Goal: Task Accomplishment & Management: Use online tool/utility

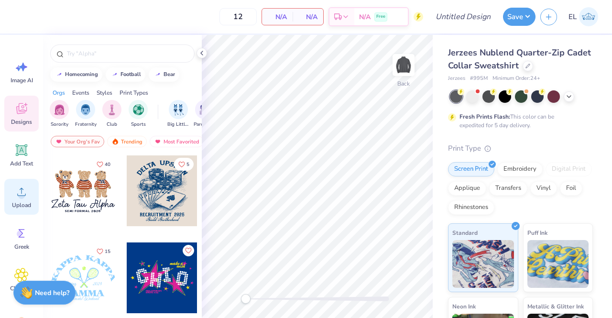
click at [21, 204] on span "Upload" at bounding box center [21, 205] width 19 height 8
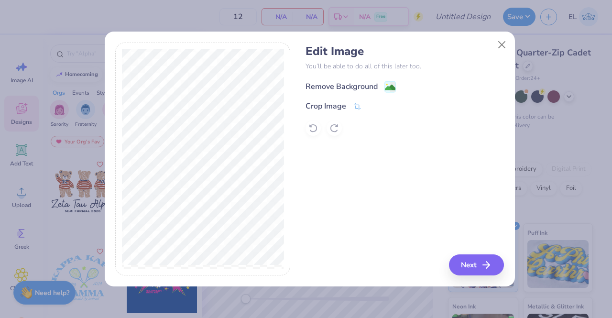
click at [352, 87] on div "Remove Background" at bounding box center [342, 86] width 72 height 11
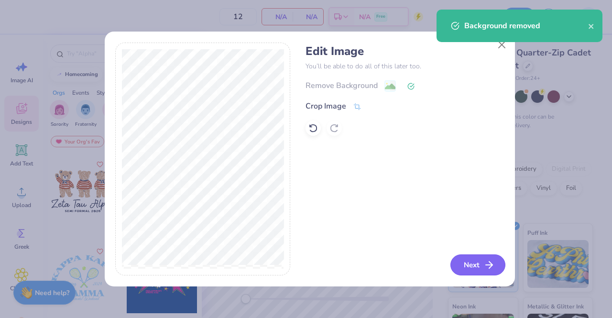
click at [486, 264] on icon "button" at bounding box center [489, 264] width 11 height 11
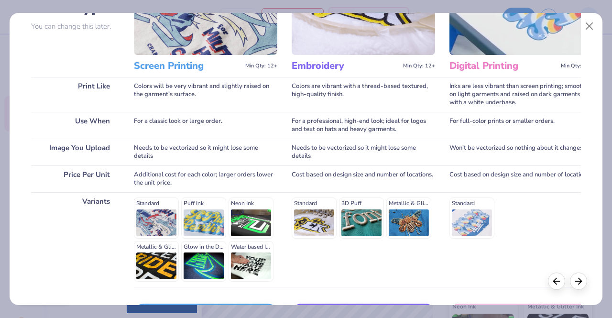
scroll to position [108, 0]
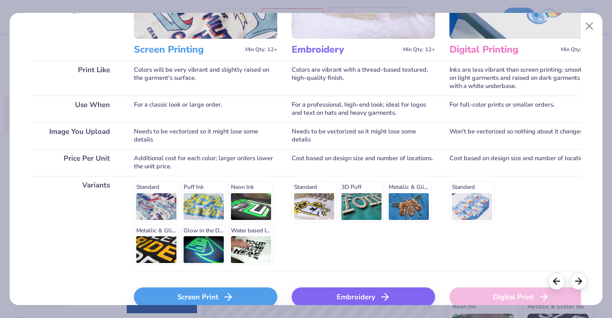
click at [357, 300] on div "Embroidery" at bounding box center [363, 296] width 143 height 19
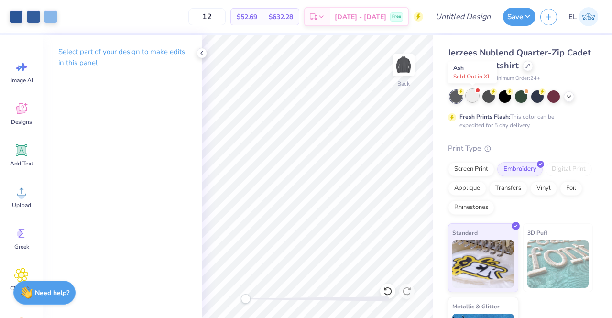
click at [476, 97] on div at bounding box center [472, 95] width 12 height 12
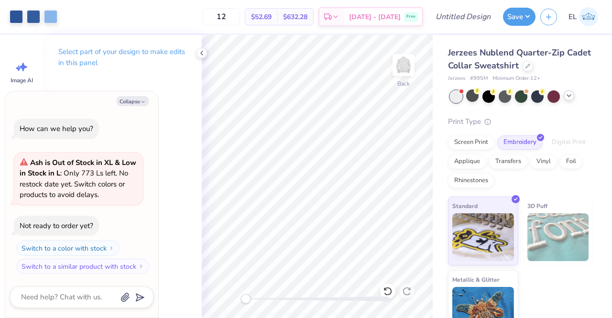
click at [568, 95] on polyline at bounding box center [569, 96] width 4 height 2
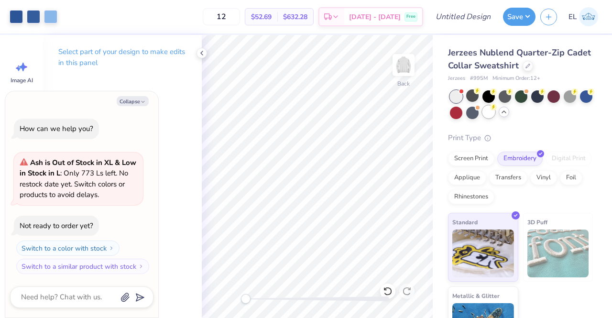
click at [495, 113] on div at bounding box center [489, 112] width 12 height 12
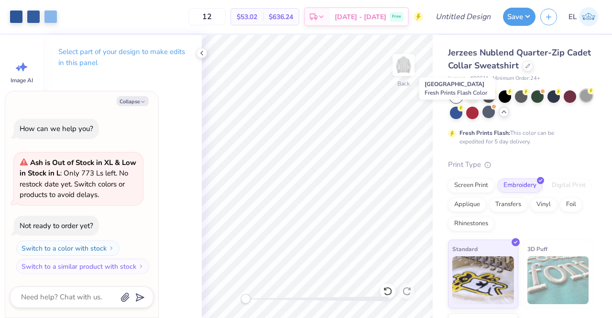
click at [580, 102] on div at bounding box center [586, 95] width 12 height 12
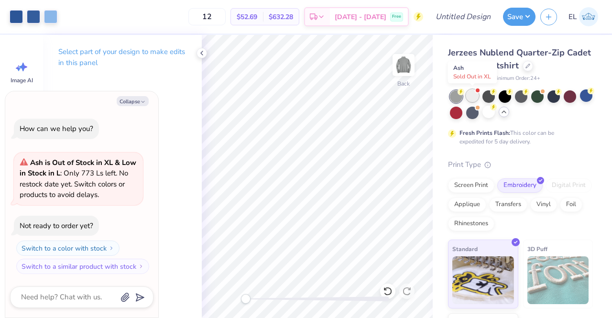
click at [469, 97] on div at bounding box center [472, 95] width 12 height 12
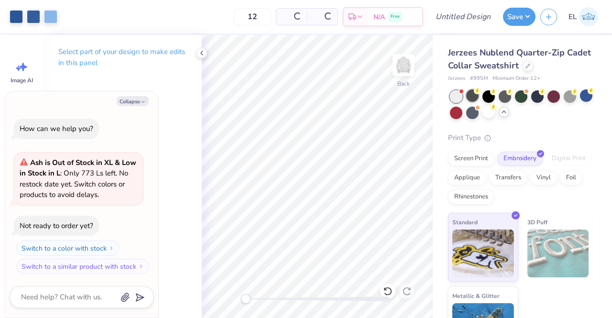
scroll to position [74, 0]
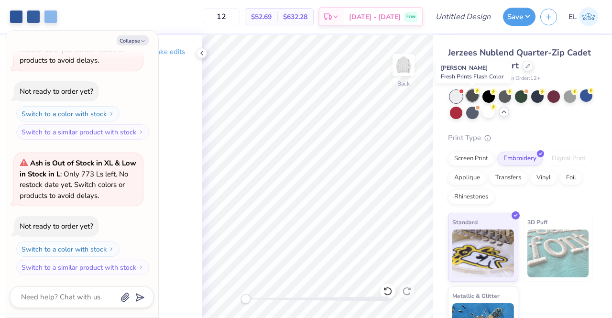
click at [473, 99] on div at bounding box center [472, 95] width 12 height 12
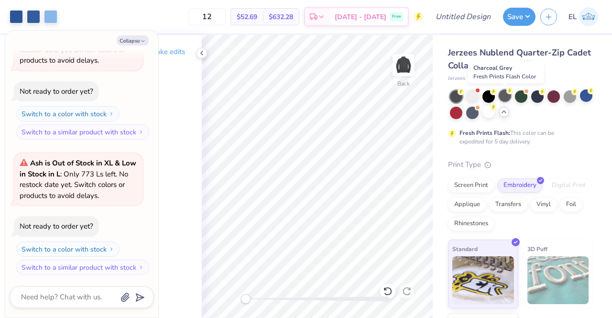
click at [506, 97] on div at bounding box center [505, 95] width 12 height 12
click at [541, 97] on div at bounding box center [537, 95] width 12 height 12
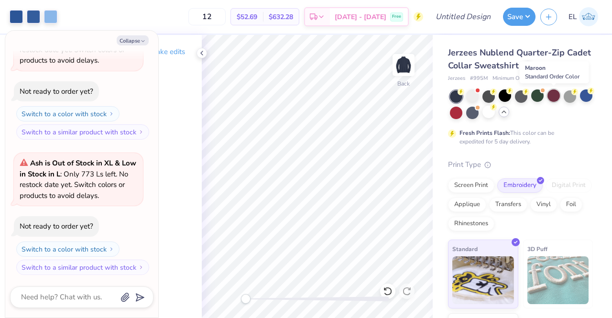
click at [554, 99] on div at bounding box center [554, 95] width 12 height 12
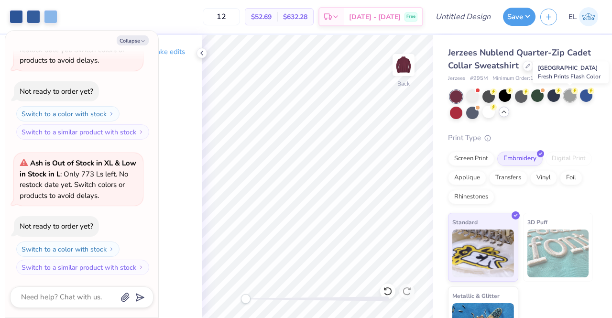
click at [570, 99] on div at bounding box center [570, 95] width 12 height 12
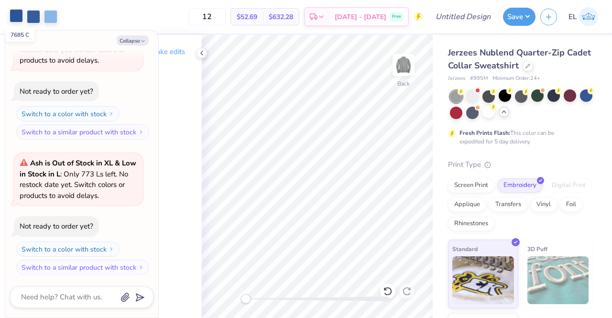
click at [21, 15] on div at bounding box center [16, 15] width 13 height 13
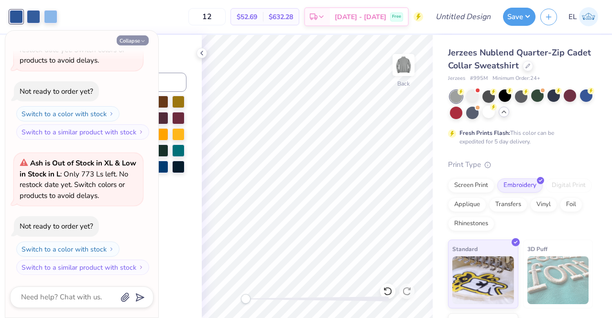
click at [139, 43] on button "Collapse" at bounding box center [133, 40] width 32 height 10
type textarea "x"
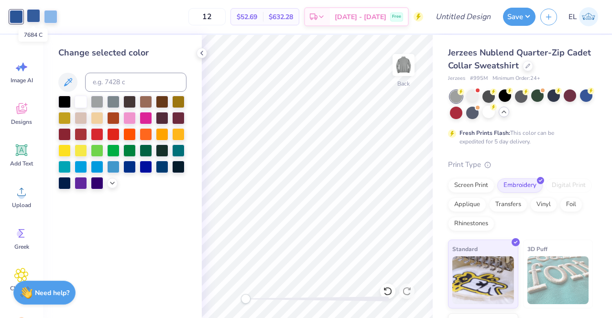
click at [29, 18] on div at bounding box center [33, 15] width 13 height 13
click at [112, 79] on input at bounding box center [135, 82] width 101 height 19
type input "7685"
click at [36, 16] on div at bounding box center [33, 15] width 13 height 13
click at [69, 103] on div at bounding box center [64, 101] width 12 height 12
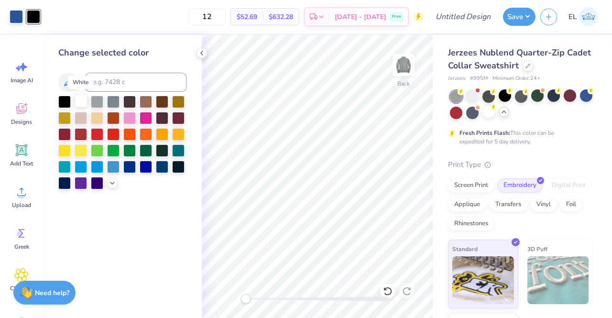
click at [81, 101] on div at bounding box center [81, 101] width 12 height 12
click at [101, 86] on input at bounding box center [135, 82] width 101 height 19
type input "7685"
drag, startPoint x: 246, startPoint y: 300, endPoint x: 257, endPoint y: 304, distance: 11.5
click at [257, 304] on div "Accessibility label" at bounding box center [258, 299] width 10 height 10
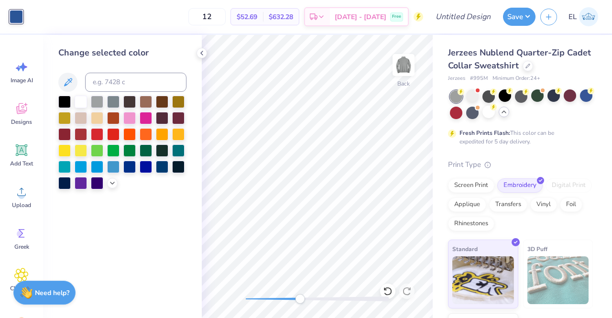
drag, startPoint x: 260, startPoint y: 296, endPoint x: 300, endPoint y: 297, distance: 39.7
click at [300, 297] on div "Accessibility label" at bounding box center [300, 299] width 10 height 10
drag, startPoint x: 286, startPoint y: 302, endPoint x: 245, endPoint y: 303, distance: 41.1
click at [245, 303] on div "Accessibility label" at bounding box center [246, 299] width 10 height 10
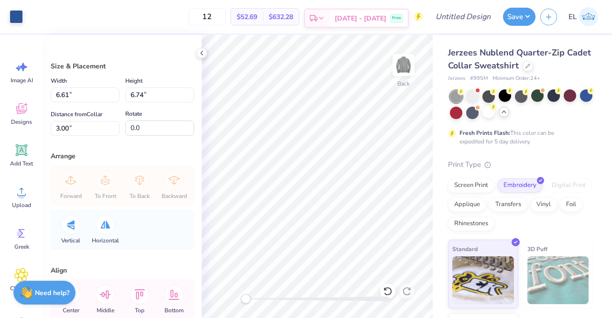
type input "3.90"
type input "3.97"
type input "5.76"
type input "3.09"
type input "3.15"
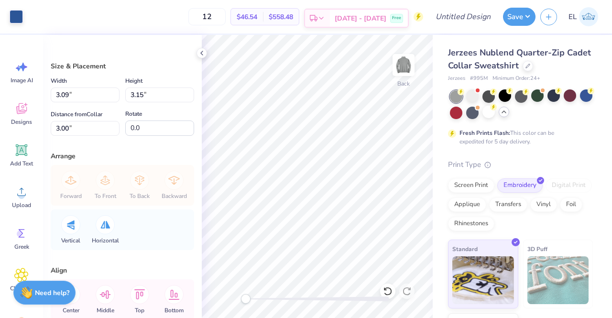
type input "3.49"
type input "3.56"
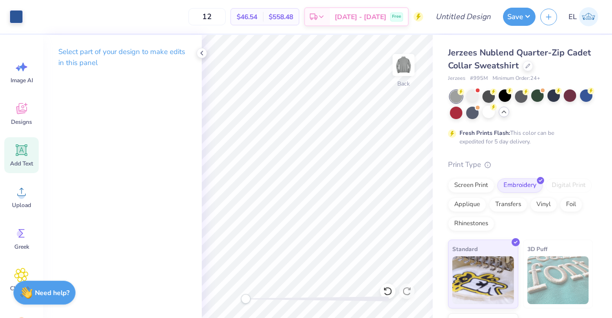
click at [24, 149] on icon at bounding box center [21, 150] width 9 height 9
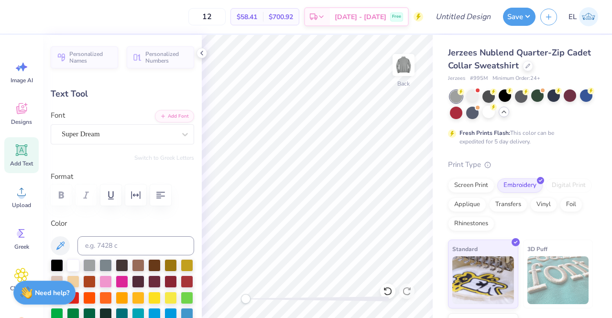
scroll to position [8, 4]
type textarea "UF|Professional Business Fraternity"
type input "7.94"
type input "0.45"
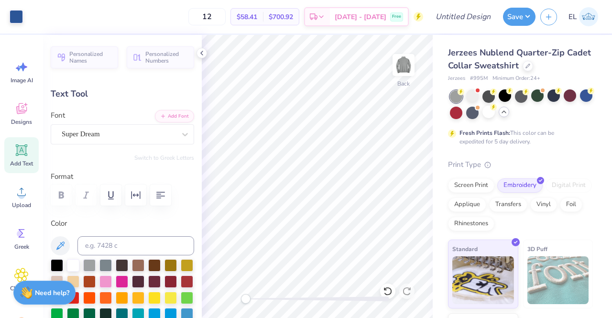
type input "11.78"
type input "5.36"
type input "0.30"
drag, startPoint x: 249, startPoint y: 298, endPoint x: 271, endPoint y: 297, distance: 22.0
click at [271, 297] on div "Accessibility label" at bounding box center [271, 299] width 10 height 10
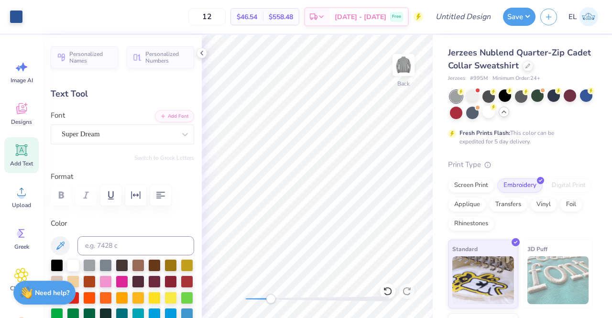
type input "6.56"
click at [119, 137] on div "Super Dream" at bounding box center [119, 134] width 116 height 15
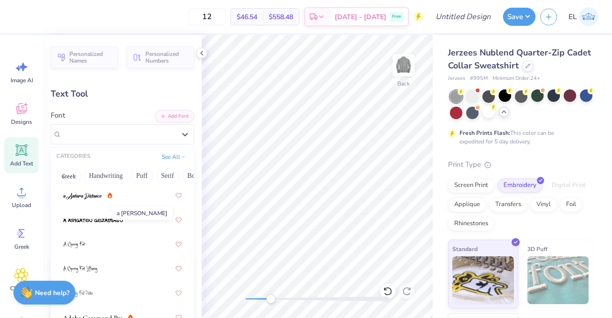
scroll to position [0, 0]
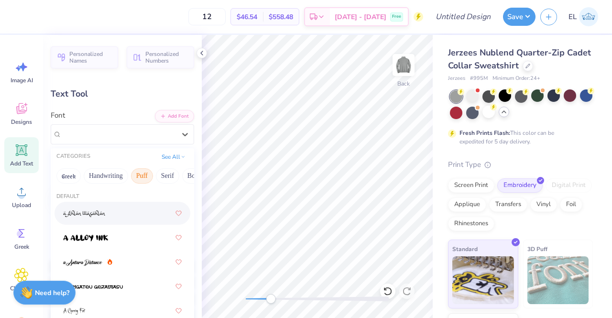
click at [143, 176] on button "Puff" at bounding box center [142, 175] width 22 height 15
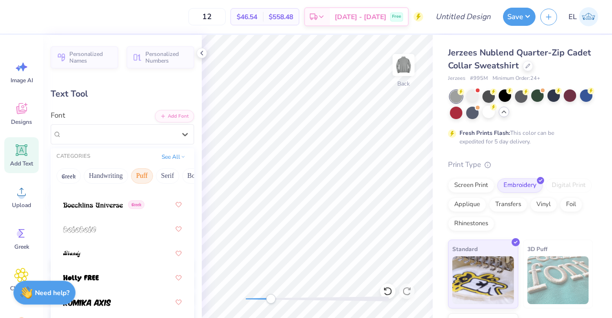
scroll to position [100, 0]
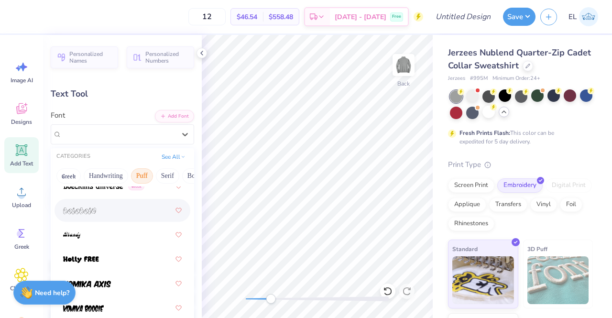
click at [146, 172] on button "Puff" at bounding box center [142, 175] width 22 height 15
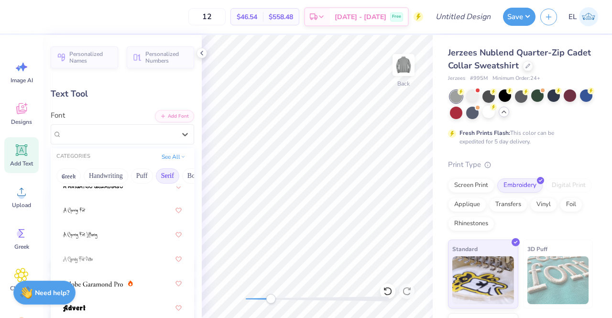
scroll to position [808, 0]
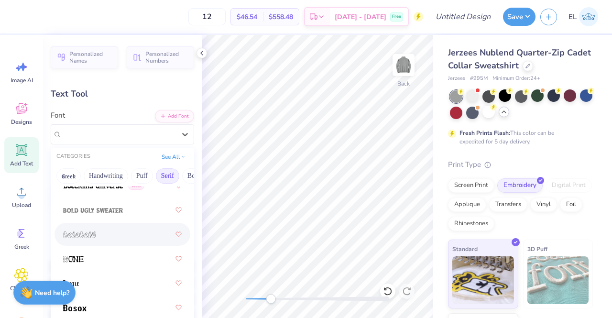
click at [169, 174] on button "Serif" at bounding box center [167, 175] width 23 height 15
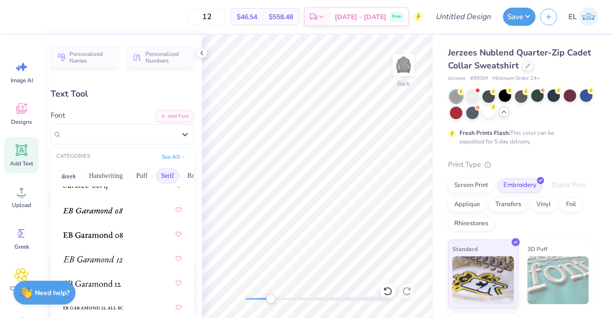
scroll to position [0, 0]
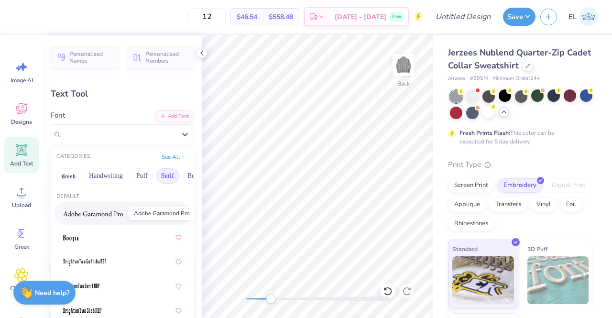
click at [99, 211] on img at bounding box center [93, 213] width 60 height 7
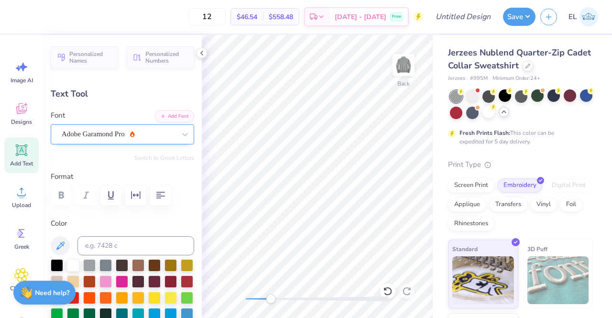
click at [136, 136] on div "Adobe Garamond Pro" at bounding box center [119, 134] width 116 height 15
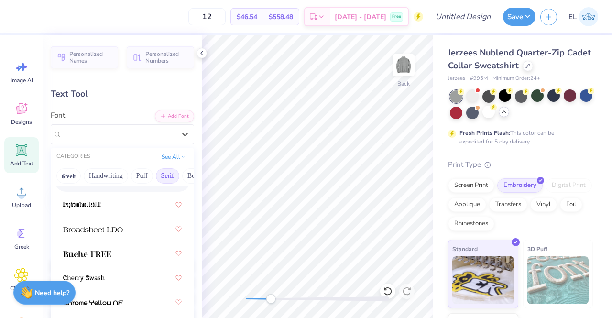
scroll to position [110, 0]
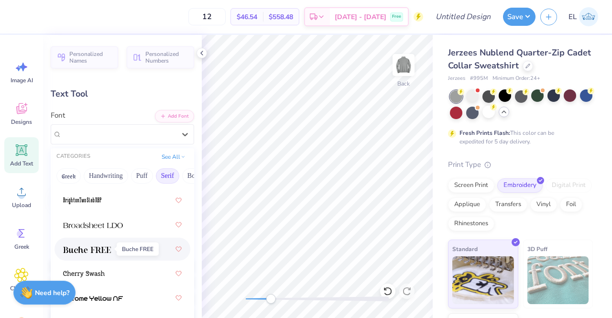
click at [103, 247] on img at bounding box center [87, 249] width 48 height 7
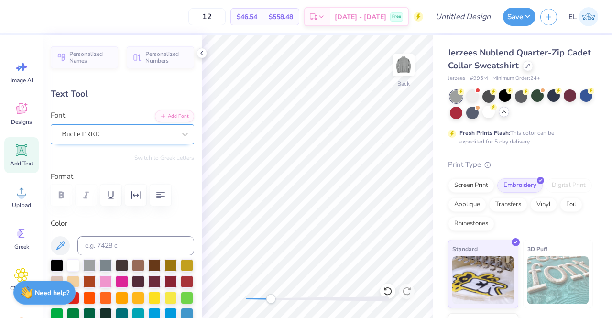
click at [121, 129] on div "Buche FREE" at bounding box center [119, 134] width 116 height 15
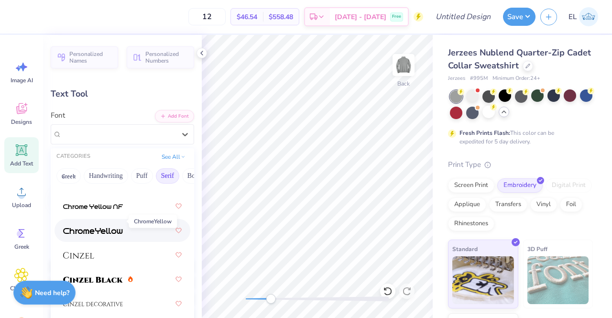
scroll to position [245, 0]
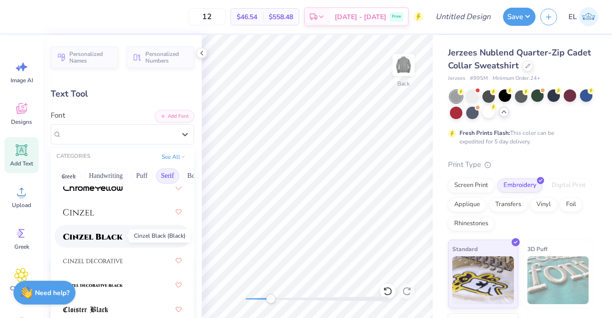
click at [98, 237] on img at bounding box center [93, 236] width 60 height 7
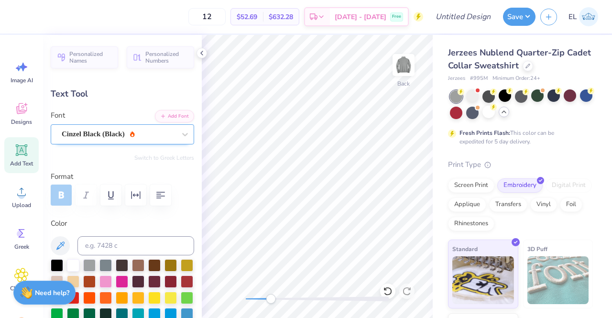
click at [130, 136] on div "Cinzel Black (Black)" at bounding box center [119, 134] width 116 height 15
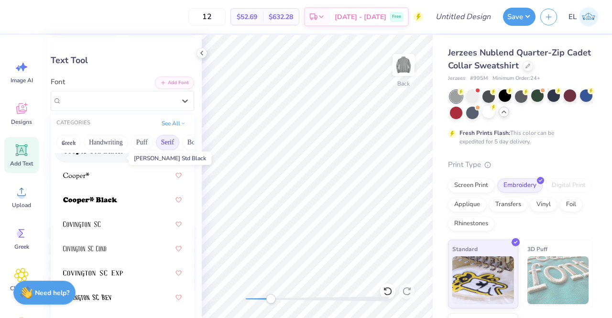
scroll to position [581, 0]
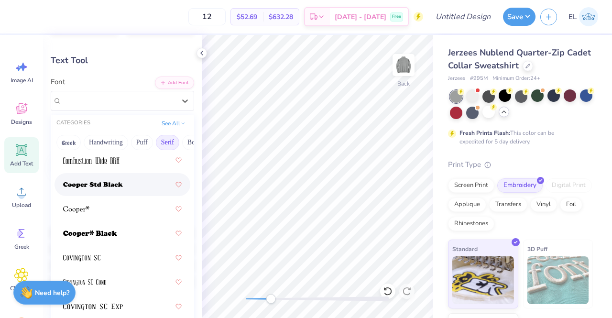
click at [120, 185] on img at bounding box center [93, 185] width 60 height 7
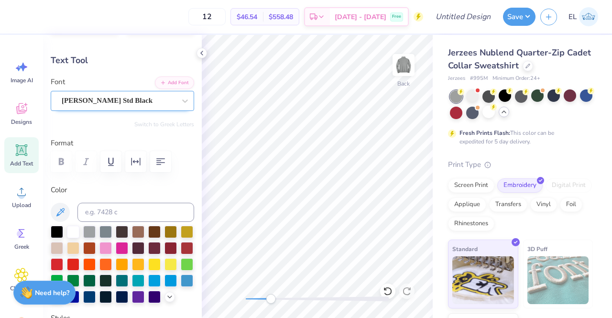
click at [132, 106] on div at bounding box center [119, 100] width 114 height 13
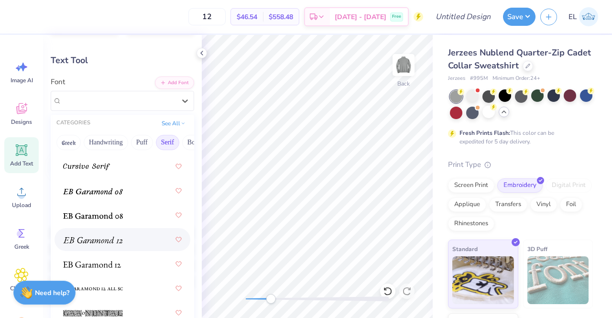
scroll to position [793, 0]
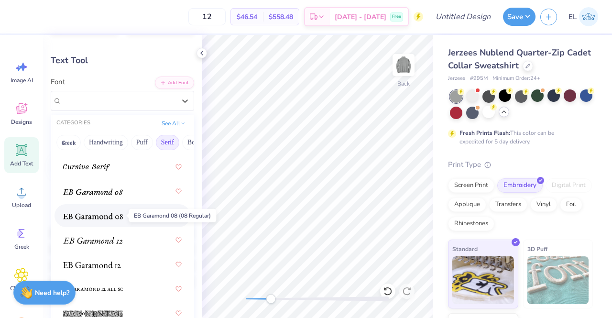
click at [110, 213] on img at bounding box center [93, 216] width 60 height 7
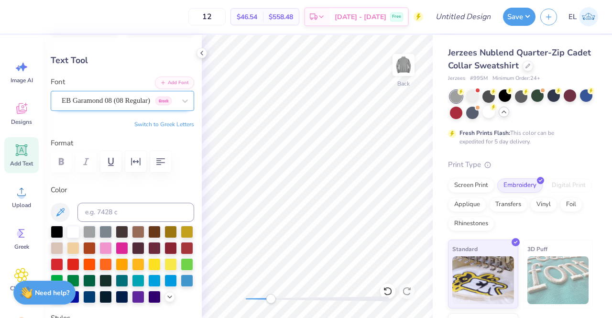
click at [120, 103] on div "EB Garamond 08 (08 Regular) Greek" at bounding box center [119, 100] width 116 height 15
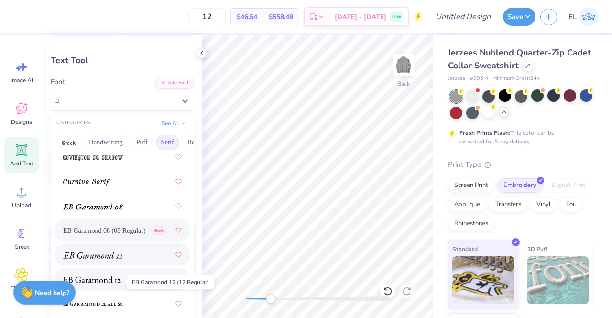
scroll to position [776, 0]
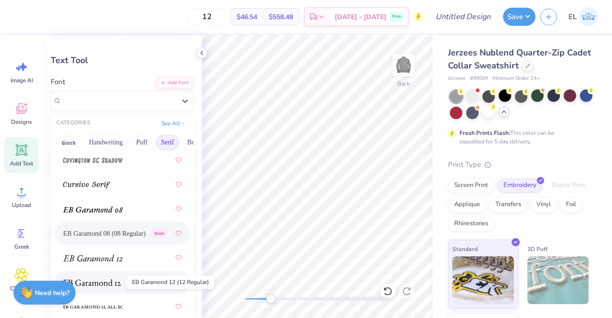
click at [109, 286] on span at bounding box center [92, 282] width 58 height 10
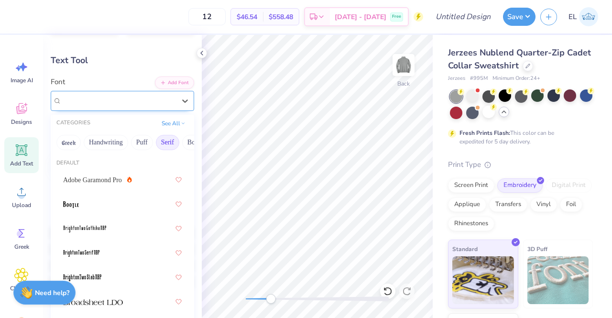
click at [106, 108] on div "EB Garamond 12 (12 Regular) Greek" at bounding box center [122, 101] width 143 height 20
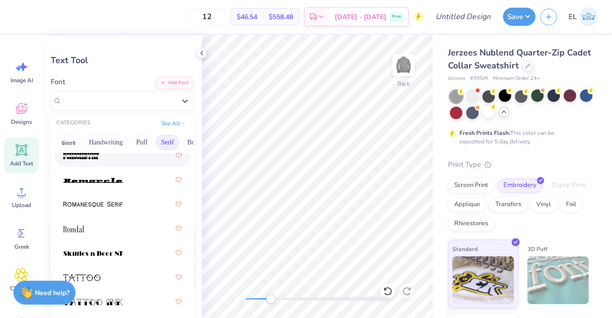
scroll to position [1492, 0]
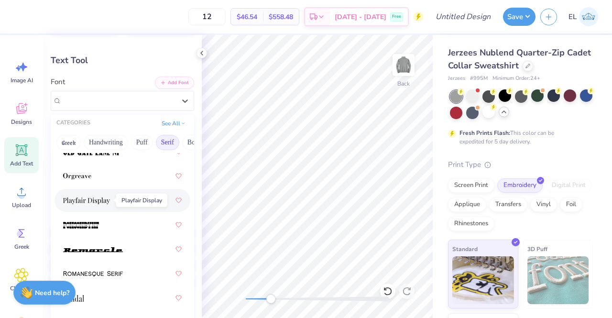
click at [109, 198] on img at bounding box center [86, 201] width 47 height 7
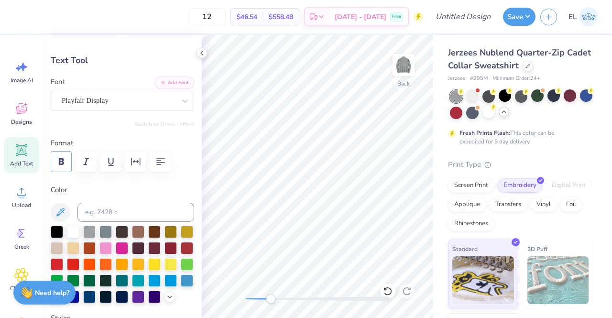
click at [66, 164] on icon "button" at bounding box center [60, 161] width 11 height 11
type input "5.05"
type textarea "UF|Professional Business Fraternity"
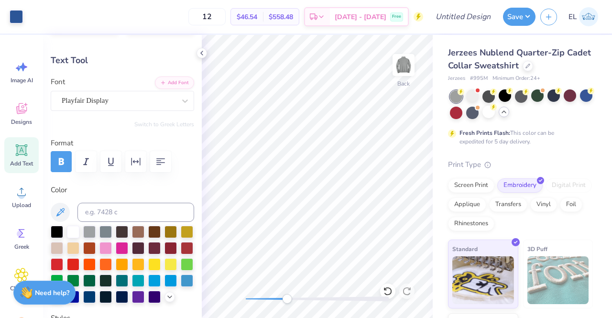
drag, startPoint x: 275, startPoint y: 296, endPoint x: 287, endPoint y: 296, distance: 12.4
click at [287, 296] on div at bounding box center [317, 299] width 143 height 10
type input "5.13"
type input "0.33"
type input "6.56"
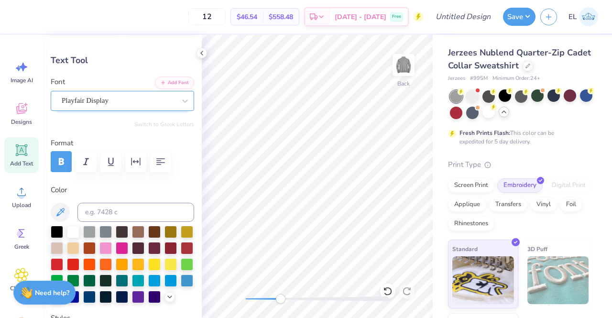
click at [168, 96] on div "Playfair Display" at bounding box center [119, 100] width 116 height 15
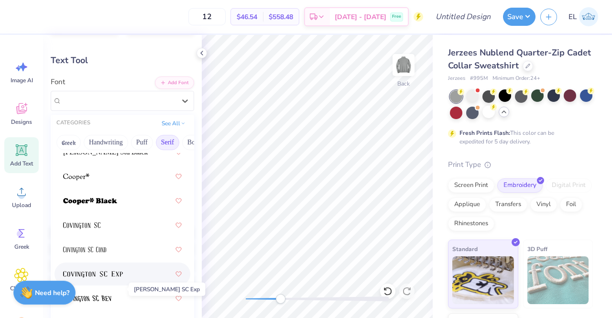
scroll to position [598, 0]
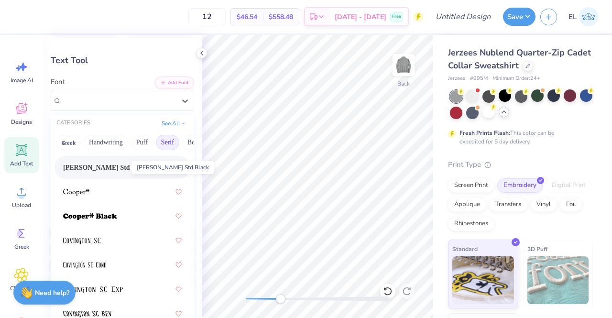
click at [110, 166] on span "Cooper Std Black" at bounding box center [105, 168] width 85 height 10
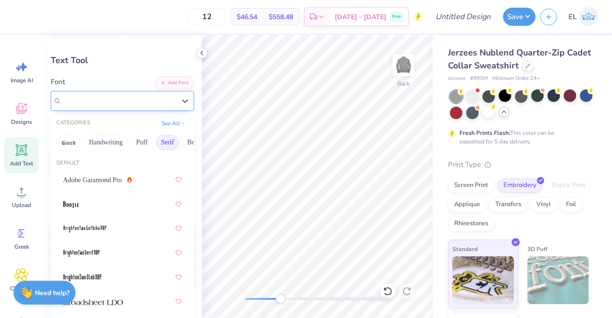
click at [138, 104] on div "Cooper Std Black" at bounding box center [119, 100] width 116 height 15
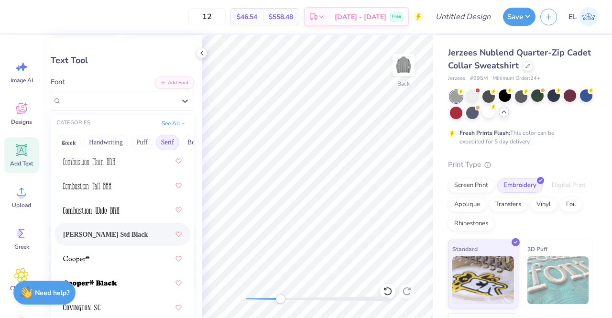
scroll to position [592, 0]
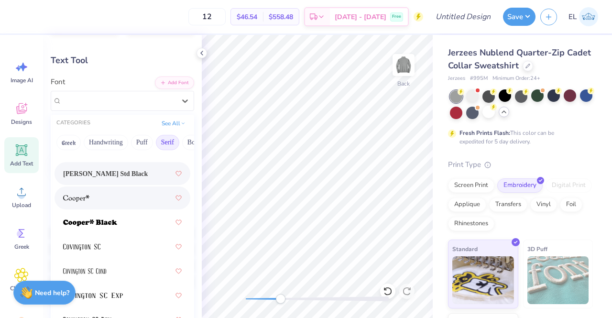
drag, startPoint x: 118, startPoint y: 220, endPoint x: 112, endPoint y: 196, distance: 24.7
click at [112, 196] on div at bounding box center [122, 197] width 119 height 17
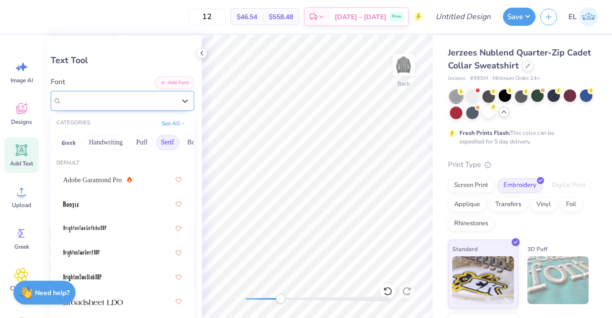
click at [114, 104] on div at bounding box center [119, 100] width 116 height 15
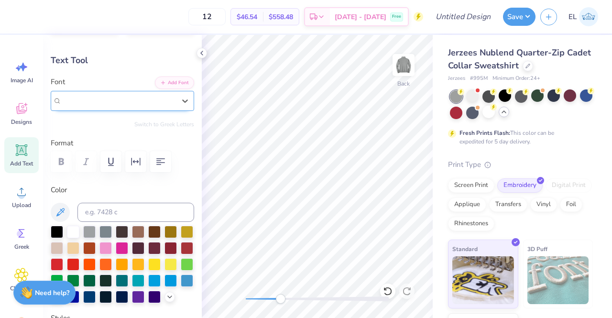
click at [123, 104] on div at bounding box center [119, 100] width 114 height 11
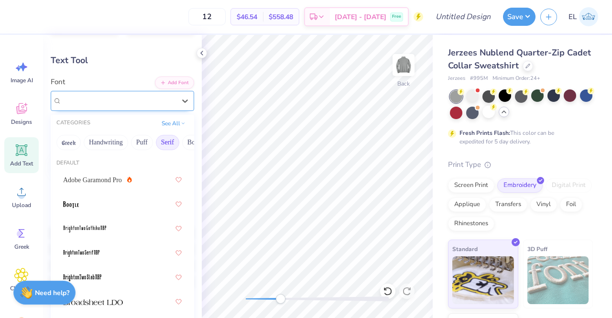
click at [123, 106] on div at bounding box center [119, 100] width 114 height 13
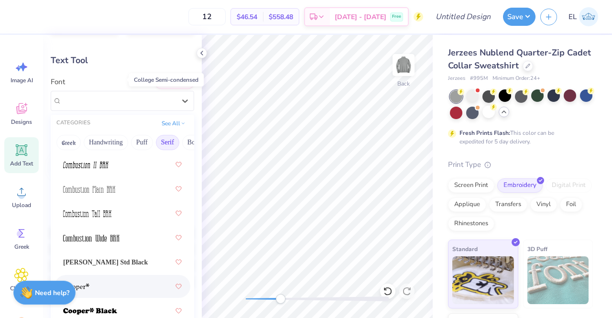
scroll to position [515, 0]
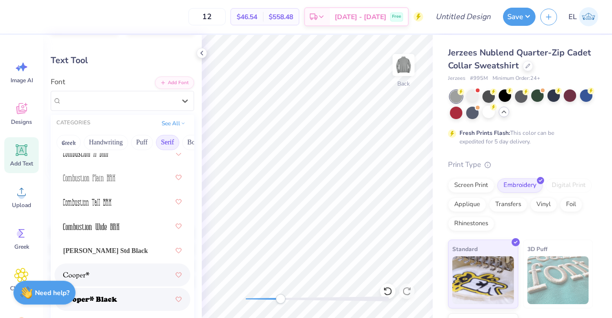
click at [118, 302] on div at bounding box center [122, 299] width 119 height 17
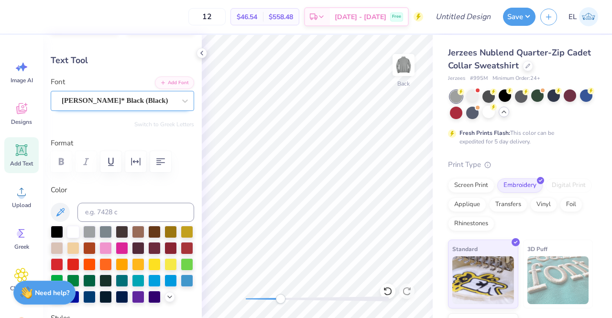
click at [138, 98] on div "Cooper* Black (Black)" at bounding box center [119, 100] width 116 height 15
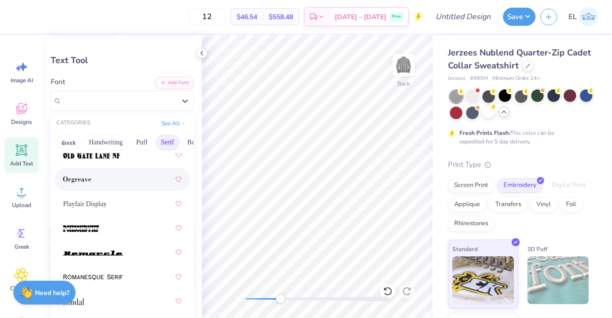
scroll to position [1503, 0]
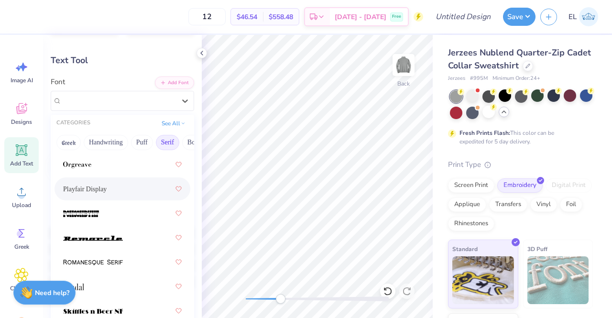
click at [105, 189] on span "Playfair Display" at bounding box center [85, 189] width 44 height 10
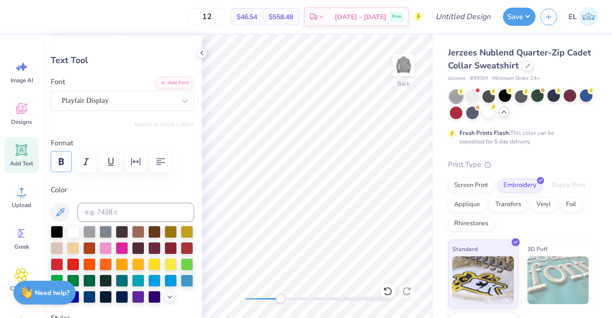
click at [62, 155] on button "button" at bounding box center [61, 161] width 21 height 21
drag, startPoint x: 280, startPoint y: 300, endPoint x: 255, endPoint y: 299, distance: 24.4
click at [255, 299] on div "Accessibility label" at bounding box center [257, 299] width 10 height 10
drag, startPoint x: 257, startPoint y: 299, endPoint x: 243, endPoint y: 299, distance: 13.9
click at [243, 299] on div "Accessibility label" at bounding box center [246, 299] width 10 height 10
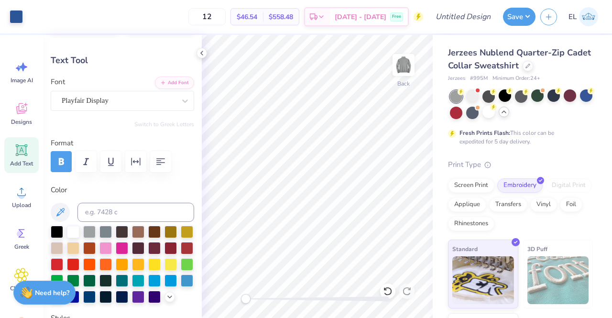
drag, startPoint x: 241, startPoint y: 16, endPoint x: 199, endPoint y: 18, distance: 42.1
click at [199, 18] on div "12 $46.54 Per Item $558.48 Total Est. Delivery Oct 8 - 11 Free" at bounding box center [226, 16] width 396 height 33
type input "48"
click at [164, 20] on div "48 $35.17 Per Item $1,688.16 Total Est. Delivery Oct 8 - 11 Free" at bounding box center [226, 16] width 396 height 33
click at [283, 304] on div "Back" at bounding box center [317, 176] width 231 height 283
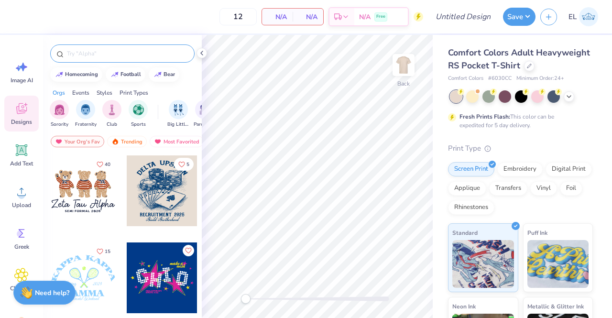
click at [110, 46] on div at bounding box center [122, 53] width 144 height 18
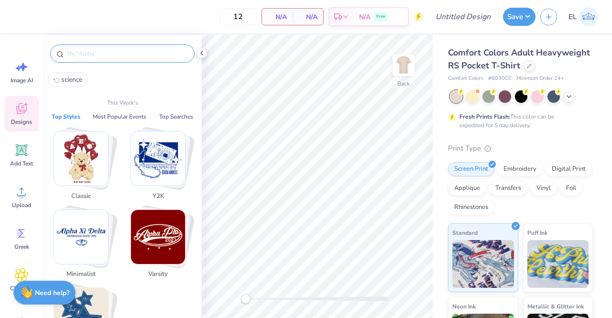
click at [111, 51] on input "text" at bounding box center [127, 54] width 122 height 10
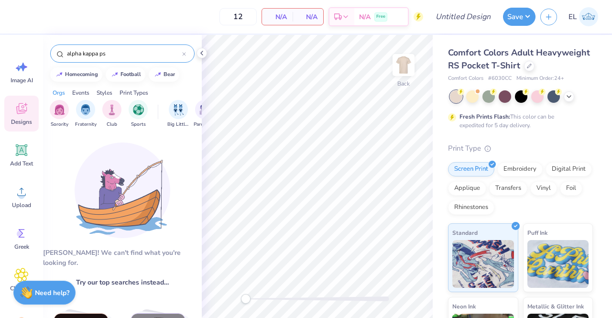
type input "alpha kappa psi"
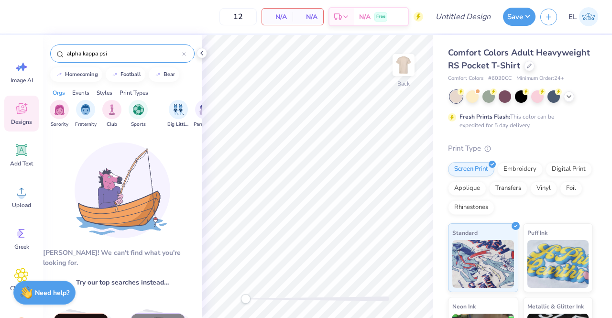
click at [185, 54] on icon at bounding box center [184, 54] width 3 height 3
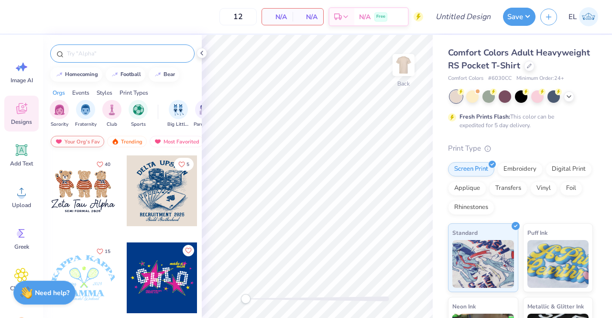
click at [76, 143] on div "Your Org's Fav" at bounding box center [78, 141] width 54 height 11
click at [130, 142] on div "Trending" at bounding box center [127, 141] width 40 height 11
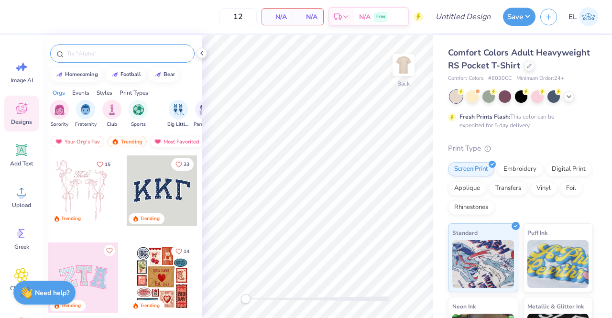
click at [163, 141] on div "Most Favorited" at bounding box center [177, 141] width 54 height 11
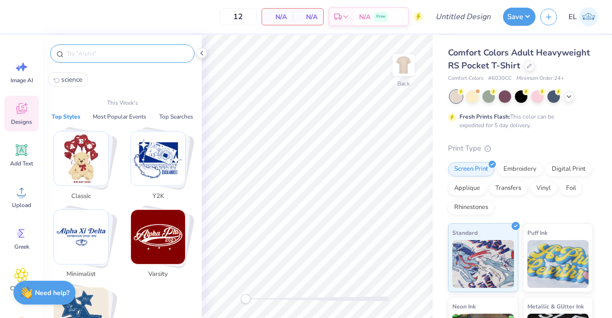
click at [117, 55] on input "text" at bounding box center [127, 54] width 122 height 10
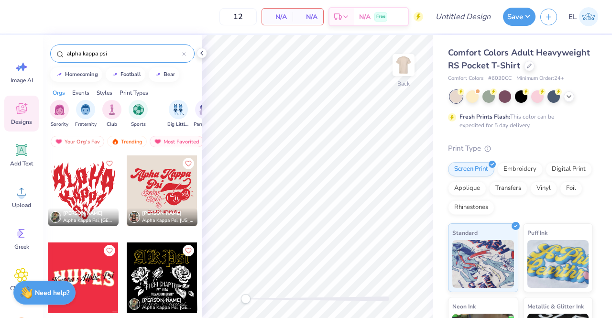
type input "alpha kappa psi"
click at [78, 139] on div "Your Org's Fav" at bounding box center [78, 141] width 54 height 11
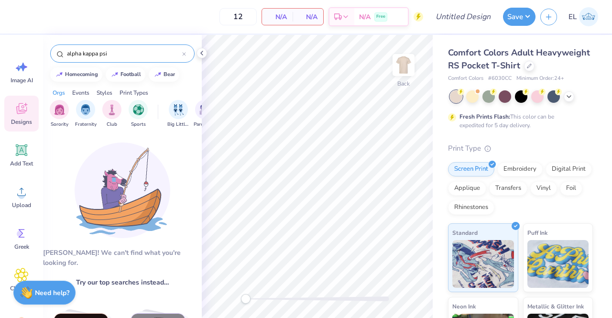
click at [185, 55] on icon at bounding box center [184, 54] width 4 height 4
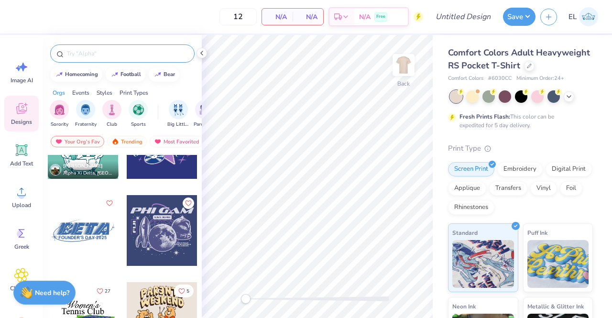
scroll to position [318, 0]
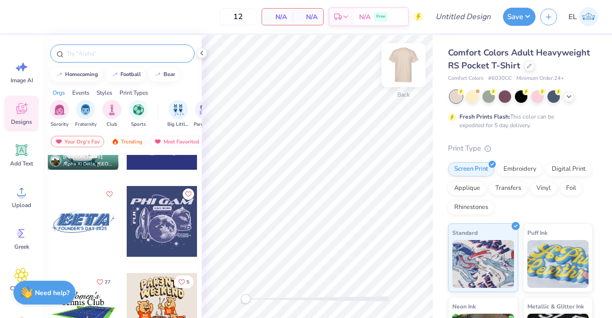
click at [404, 66] on img at bounding box center [404, 65] width 38 height 38
click at [84, 226] on div at bounding box center [83, 221] width 71 height 71
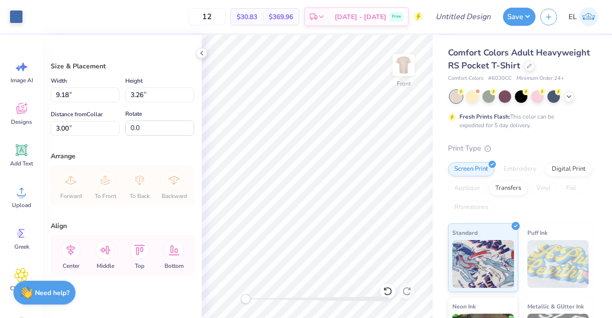
type input "13.07"
type input "4.64"
type input "5.10"
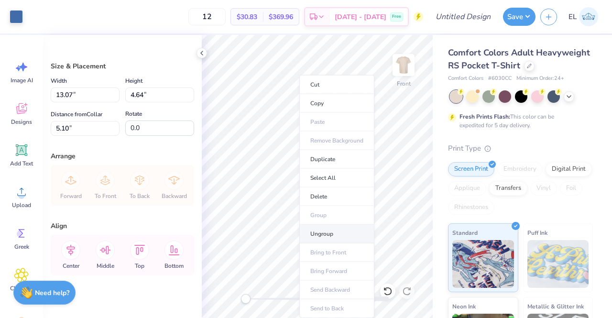
click at [315, 225] on li "Ungroup" at bounding box center [336, 234] width 75 height 19
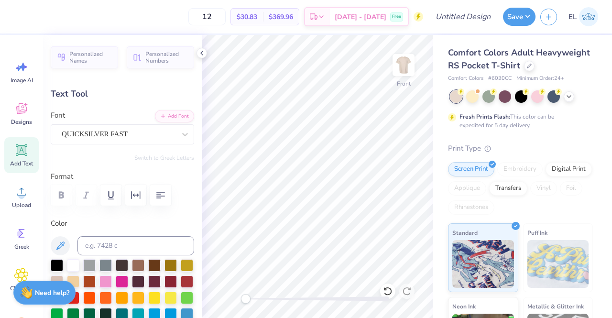
scroll to position [8, 1]
type textarea "AKPSI"
click at [184, 175] on label "Format" at bounding box center [122, 176] width 143 height 11
click at [226, 14] on input "12" at bounding box center [206, 16] width 37 height 17
type input "1"
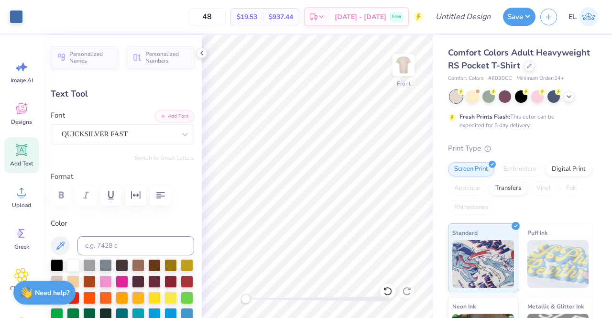
type input "48"
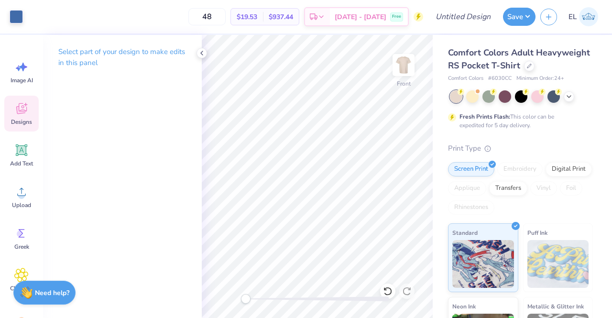
click at [22, 112] on icon at bounding box center [21, 110] width 9 height 8
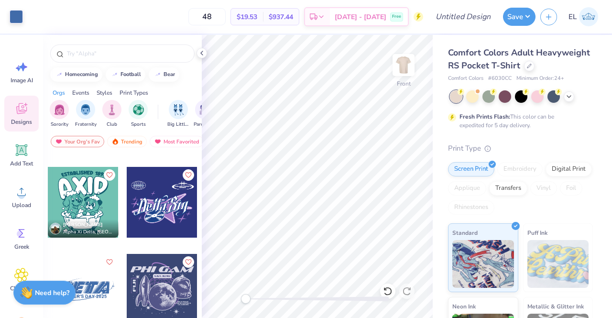
scroll to position [250, 0]
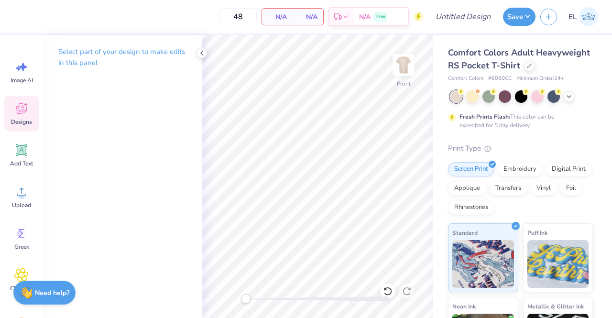
click at [22, 117] on div "Designs" at bounding box center [21, 114] width 34 height 36
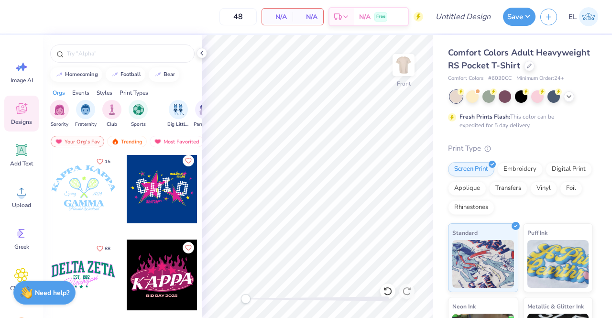
scroll to position [0, 0]
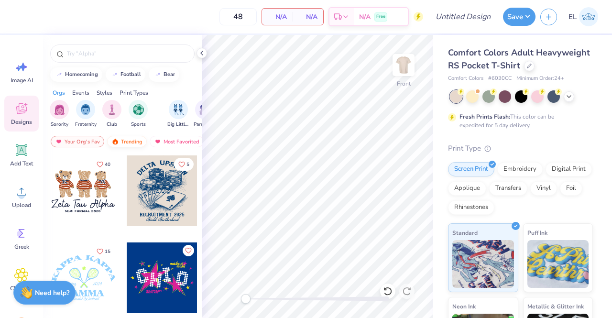
click at [131, 137] on div "Trending" at bounding box center [127, 141] width 40 height 11
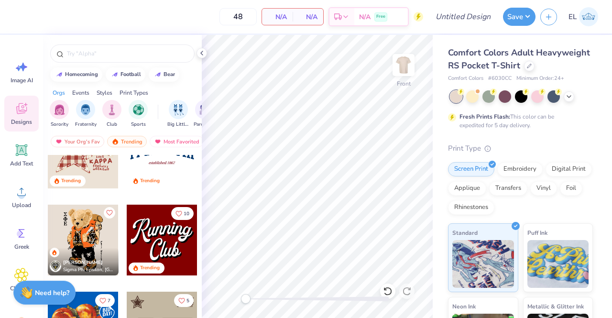
scroll to position [1147, 0]
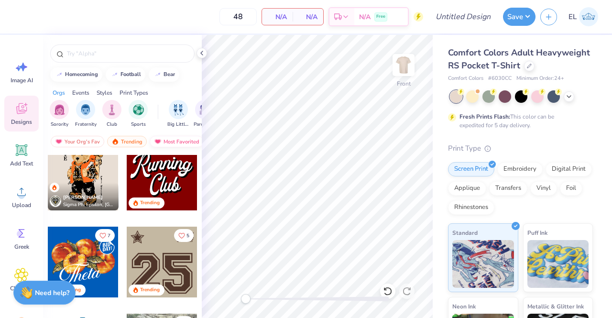
click at [163, 139] on div "Most Favorited" at bounding box center [177, 141] width 54 height 11
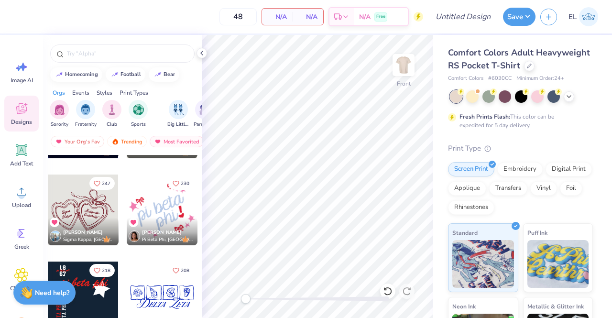
scroll to position [0, 0]
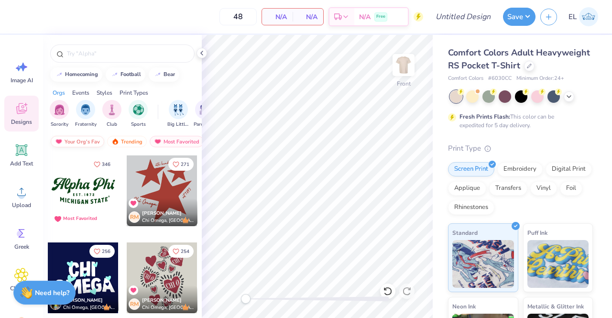
click at [81, 138] on div "Your Org's Fav" at bounding box center [78, 141] width 54 height 11
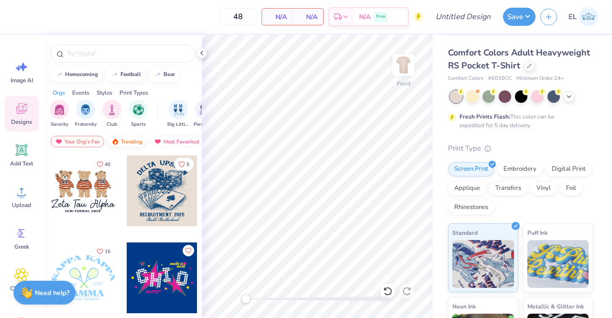
click at [113, 139] on img at bounding box center [115, 141] width 8 height 7
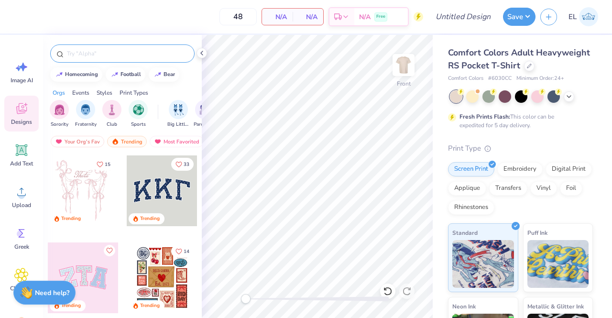
click at [119, 56] on input "text" at bounding box center [127, 54] width 122 height 10
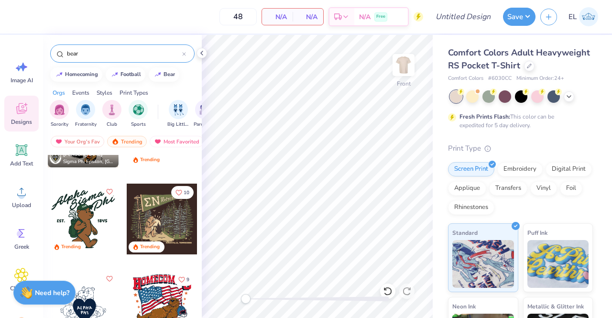
scroll to position [233, 0]
type input "bear"
click at [106, 189] on icon "Like" at bounding box center [109, 190] width 7 height 7
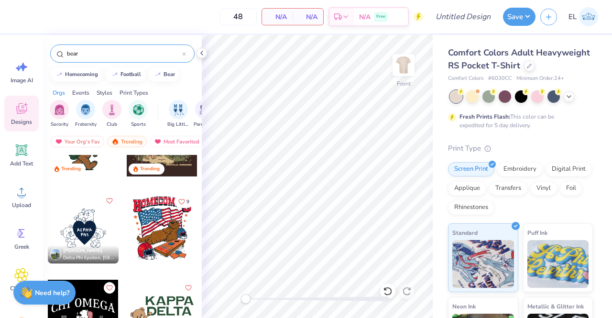
scroll to position [244, 0]
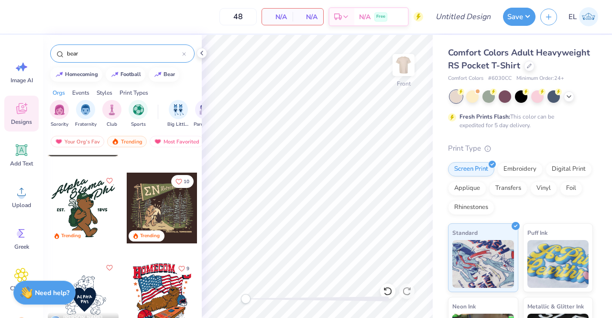
click at [92, 213] on div at bounding box center [83, 208] width 71 height 71
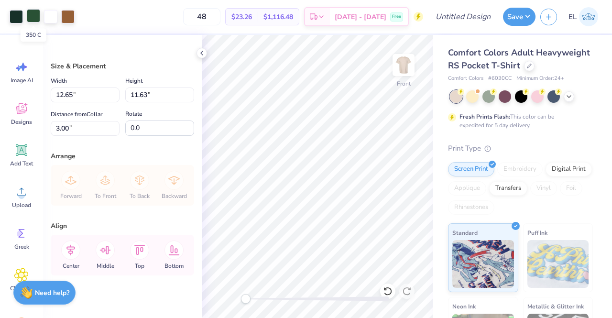
click at [29, 17] on div at bounding box center [33, 15] width 13 height 13
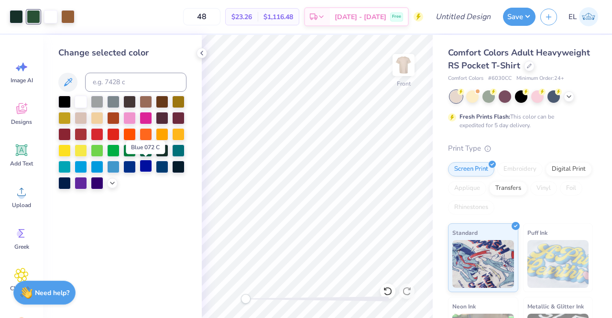
click at [143, 167] on div at bounding box center [146, 166] width 12 height 12
click at [130, 165] on div at bounding box center [129, 166] width 12 height 12
click at [113, 182] on polyline at bounding box center [112, 182] width 4 height 2
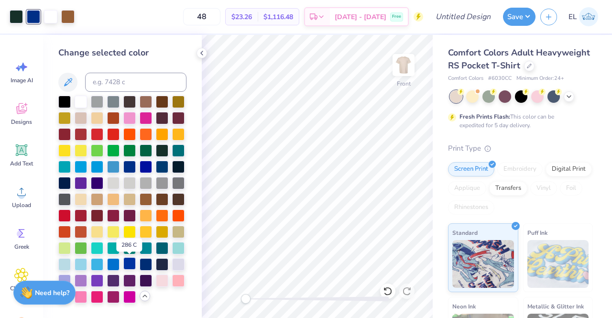
click at [132, 263] on div at bounding box center [129, 263] width 12 height 12
click at [111, 264] on div at bounding box center [113, 263] width 12 height 12
click at [130, 261] on div at bounding box center [129, 263] width 12 height 12
click at [20, 18] on div at bounding box center [16, 15] width 13 height 13
click at [132, 263] on div at bounding box center [129, 263] width 12 height 12
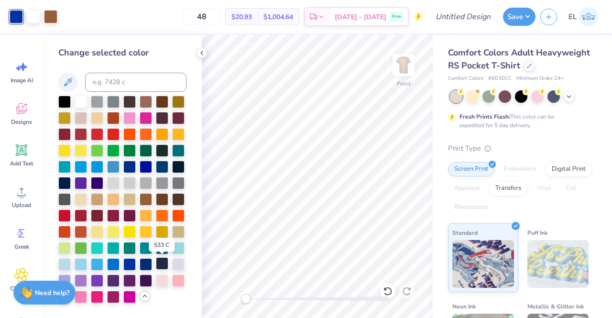
click at [160, 262] on div at bounding box center [162, 263] width 12 height 12
click at [386, 289] on icon at bounding box center [388, 291] width 10 height 10
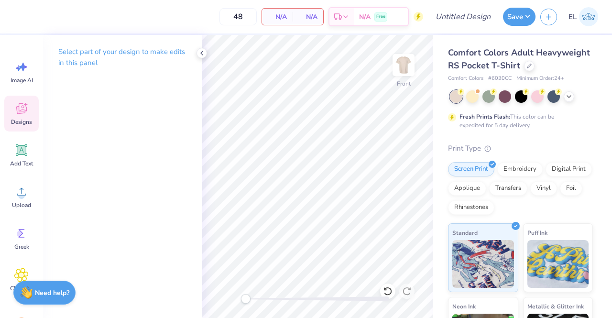
click at [26, 110] on icon at bounding box center [21, 108] width 11 height 11
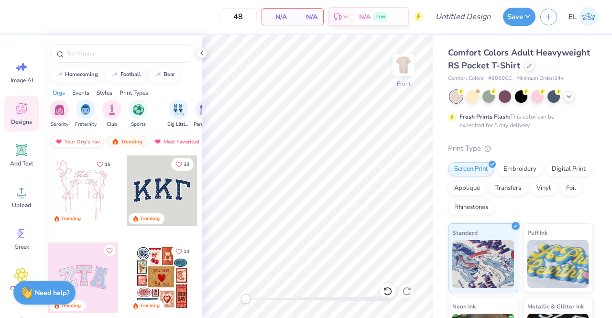
click at [89, 140] on div "Your Org's Fav" at bounding box center [78, 141] width 54 height 11
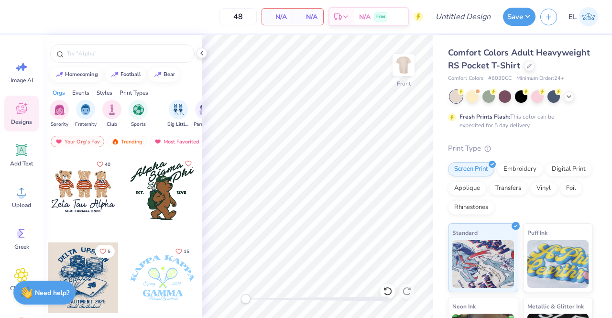
click at [168, 204] on div at bounding box center [162, 190] width 71 height 71
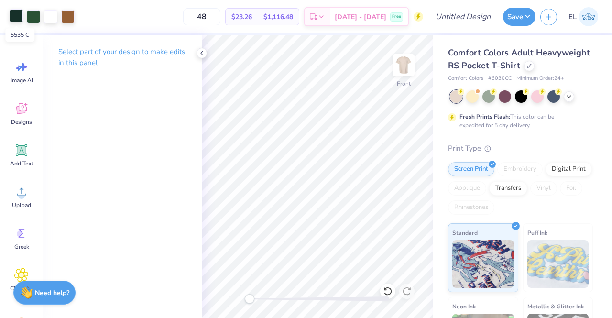
click at [14, 18] on div at bounding box center [16, 15] width 13 height 13
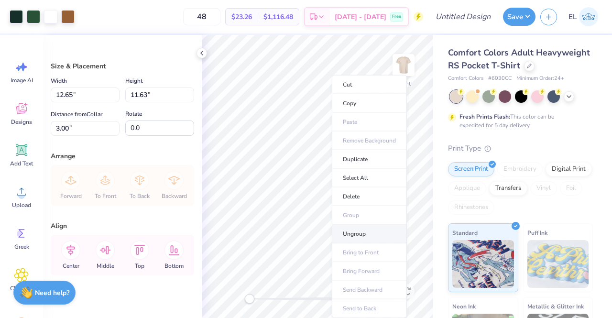
click at [358, 229] on li "Ungroup" at bounding box center [369, 234] width 75 height 19
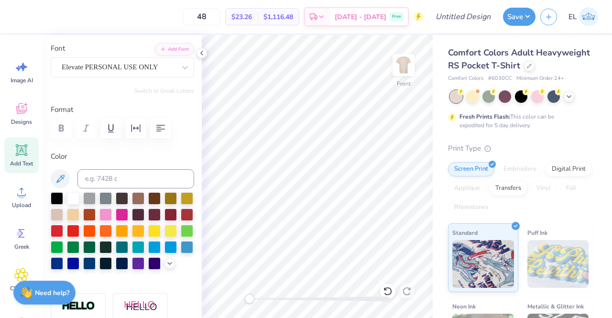
scroll to position [80, 0]
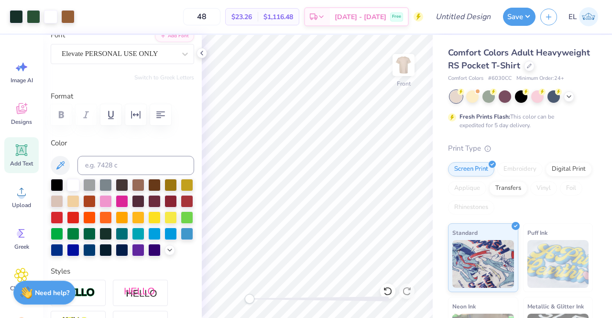
type input "0.0"
click at [35, 16] on div at bounding box center [33, 15] width 13 height 13
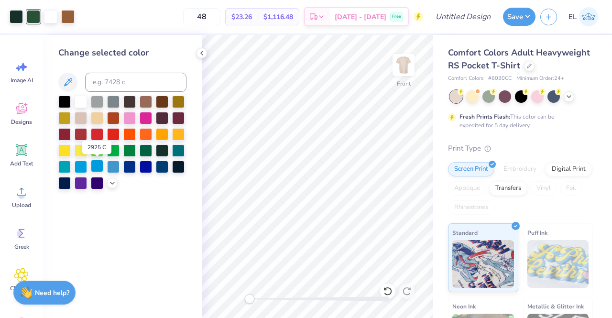
click at [100, 170] on div at bounding box center [97, 166] width 12 height 12
click at [114, 167] on div at bounding box center [113, 166] width 12 height 12
drag, startPoint x: 253, startPoint y: 296, endPoint x: 264, endPoint y: 296, distance: 10.5
click at [264, 296] on div at bounding box center [317, 299] width 143 height 10
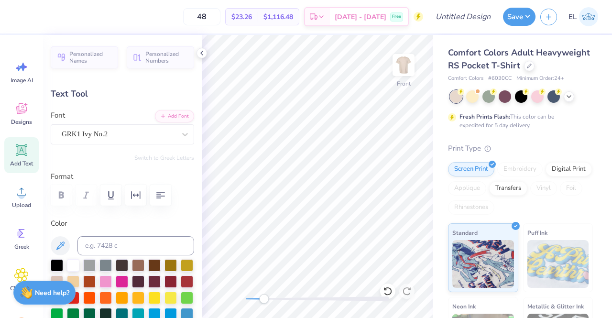
scroll to position [8, 2]
type textarea "A"
type textarea "AKY"
type input "0.0"
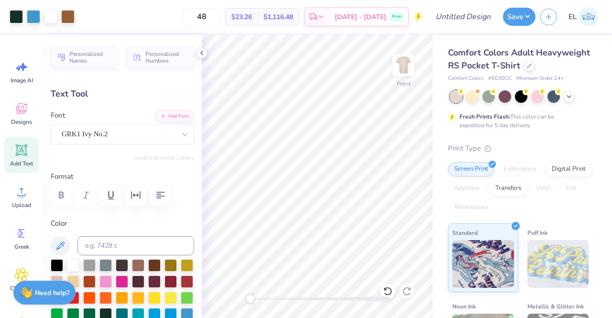
drag, startPoint x: 262, startPoint y: 300, endPoint x: 250, endPoint y: 304, distance: 13.0
click at [250, 304] on div "Accessibility label" at bounding box center [250, 299] width 10 height 10
type input "7.00"
type input "3.65"
type input "3.35"
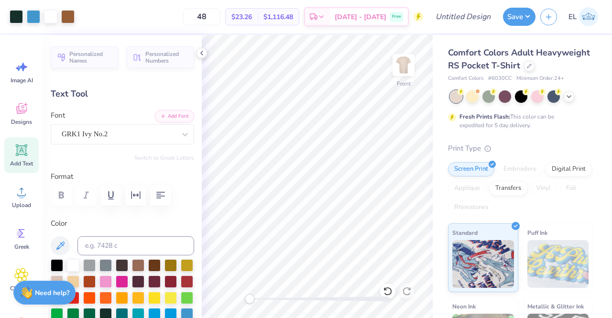
type input "-21.3"
type textarea "Kappa"
type input "4.89"
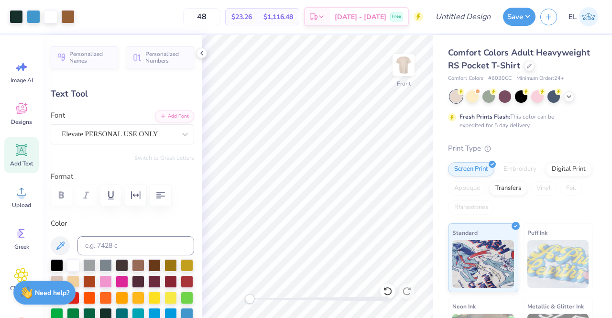
type input "3.26"
type input "3.98"
type input "-21.3"
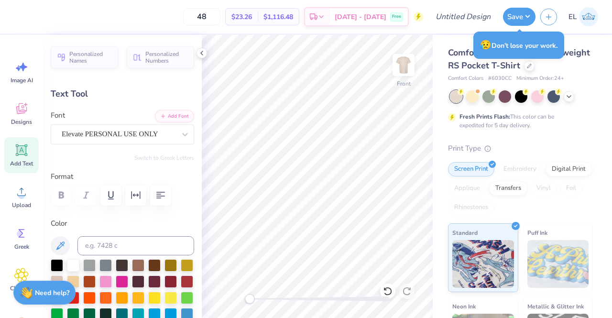
type textarea "Psi"
type input "0.0"
click at [231, 301] on div "Front" at bounding box center [317, 176] width 231 height 283
click at [35, 15] on div at bounding box center [33, 15] width 13 height 13
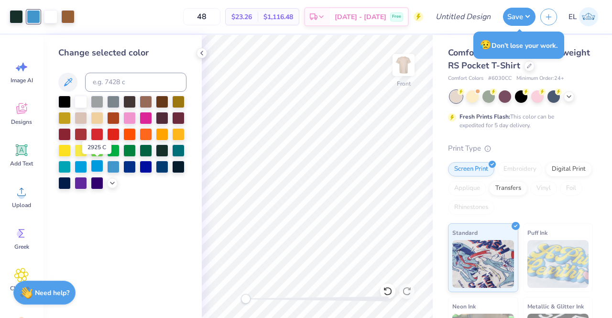
click at [94, 167] on div at bounding box center [97, 166] width 12 height 12
click at [135, 166] on div at bounding box center [129, 166] width 12 height 12
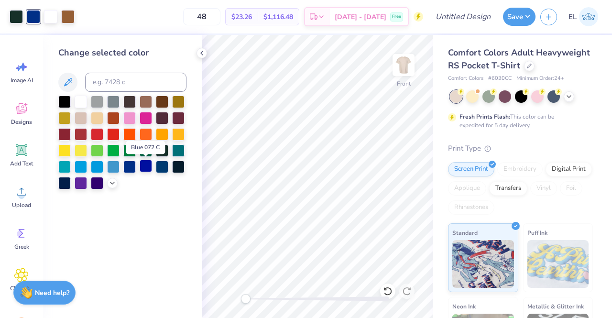
click at [149, 166] on div at bounding box center [146, 166] width 12 height 12
click at [130, 163] on div at bounding box center [129, 166] width 12 height 12
click at [106, 185] on div at bounding box center [122, 143] width 128 height 94
click at [111, 184] on icon at bounding box center [113, 182] width 8 height 8
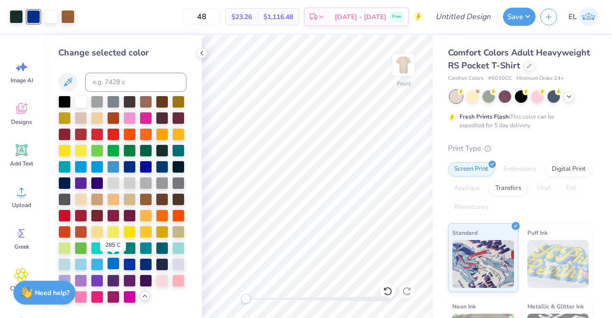
click at [115, 263] on div at bounding box center [113, 263] width 12 height 12
click at [229, 287] on div "Front" at bounding box center [317, 176] width 231 height 283
click at [400, 63] on img at bounding box center [404, 65] width 38 height 38
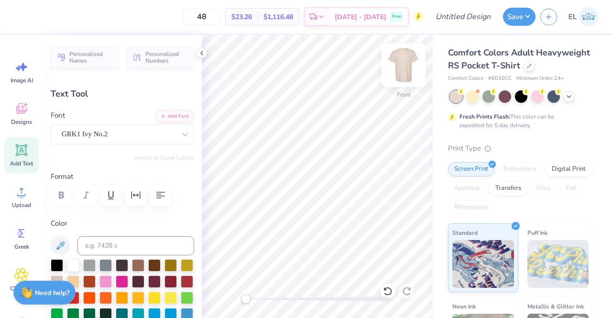
click at [408, 65] on img at bounding box center [404, 65] width 38 height 38
type input "0.0"
click at [22, 151] on icon at bounding box center [21, 150] width 9 height 9
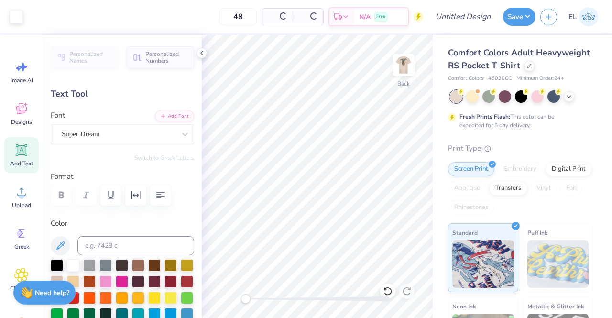
type input "3.50"
type input "1.01"
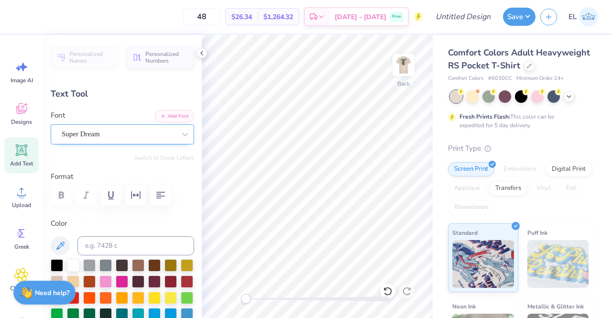
click at [146, 136] on div "Super Dream" at bounding box center [119, 134] width 116 height 15
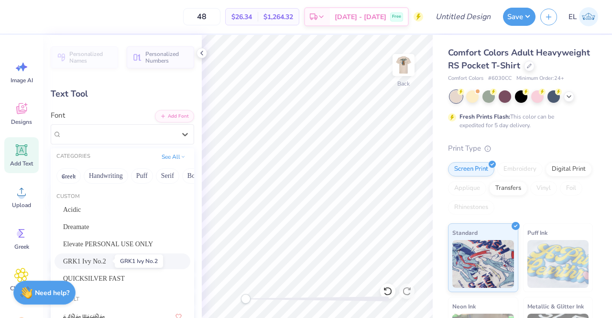
click at [106, 260] on span "GRK1 Ivy No.2" at bounding box center [84, 261] width 43 height 10
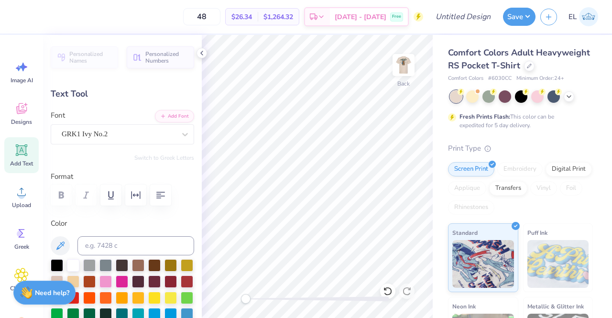
scroll to position [8, 1]
type textarea "AKY"
click at [104, 138] on div "GRK1 Ivy No.2" at bounding box center [119, 134] width 116 height 15
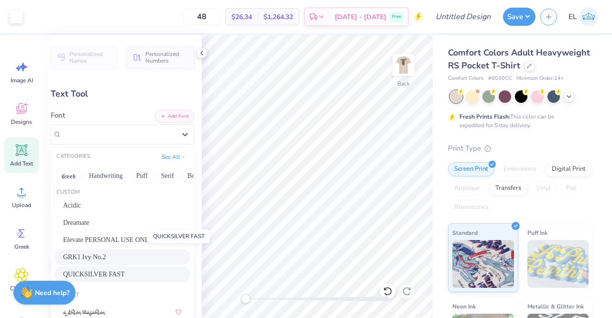
scroll to position [0, 0]
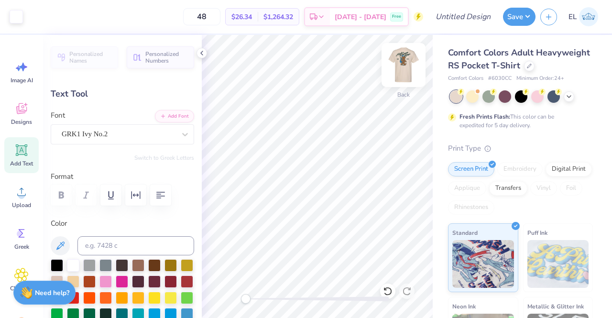
click at [399, 70] on img at bounding box center [404, 65] width 38 height 38
click at [403, 61] on img at bounding box center [404, 65] width 38 height 38
type input "2.93"
type input "0.95"
click at [107, 246] on input at bounding box center [135, 245] width 117 height 19
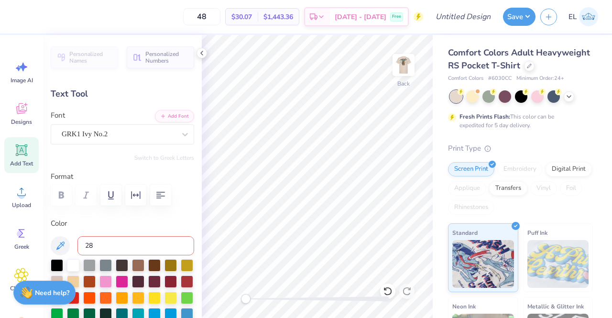
type input "285"
click at [406, 66] on img at bounding box center [404, 65] width 38 height 38
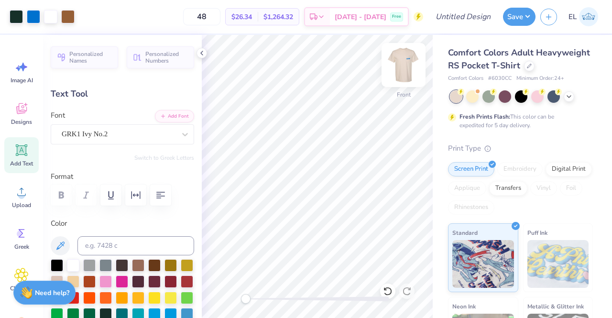
click at [404, 73] on img at bounding box center [404, 65] width 38 height 38
click at [396, 73] on img at bounding box center [404, 65] width 38 height 38
type input "1.94"
type input "0.65"
type input "8.85"
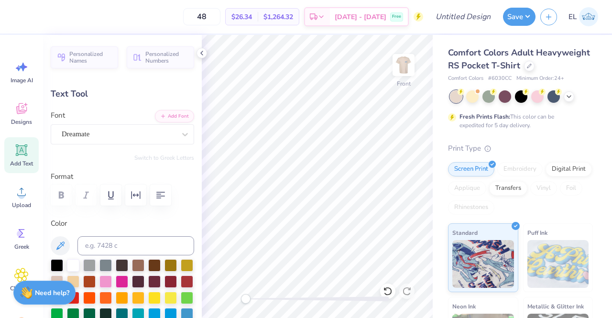
scroll to position [8, 1]
type textarea "1904"
click at [408, 63] on img at bounding box center [404, 65] width 38 height 38
type input "2.93"
type input "0.95"
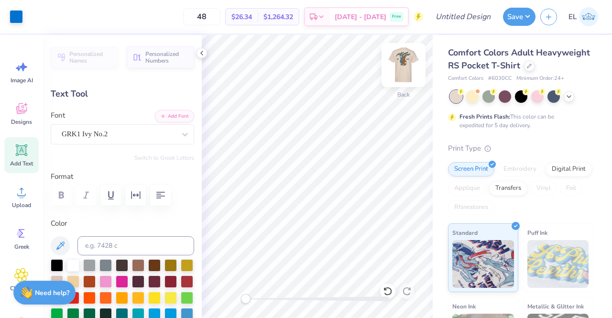
click at [405, 55] on img at bounding box center [404, 65] width 38 height 38
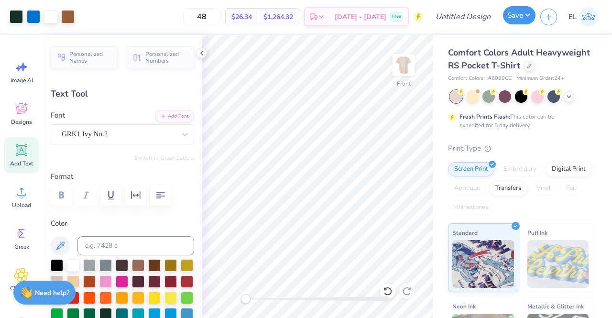
click at [521, 15] on button "Save" at bounding box center [519, 15] width 33 height 18
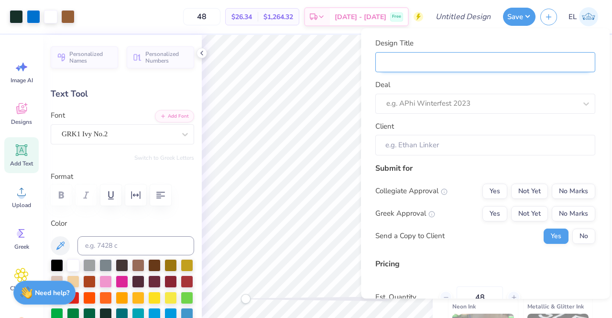
click at [443, 62] on input "Design Title" at bounding box center [485, 62] width 220 height 21
type input "A"
type input "AK"
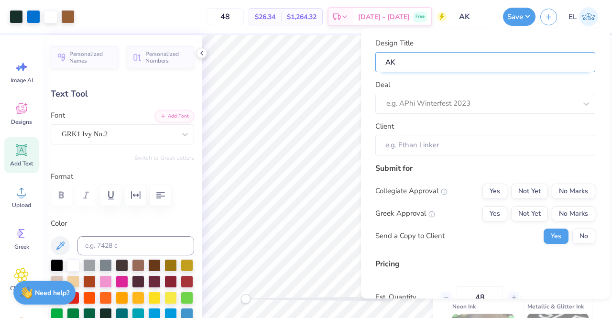
type input "AKP"
type input "AKPS"
type input "AKPSI"
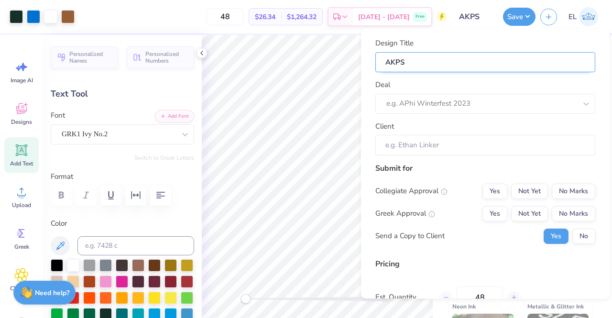
type input "AKPSI"
type input "AKPS"
type input "AKP"
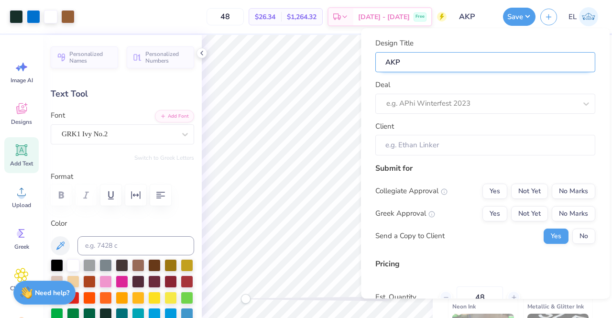
type input "AK"
type input "A"
type input "a"
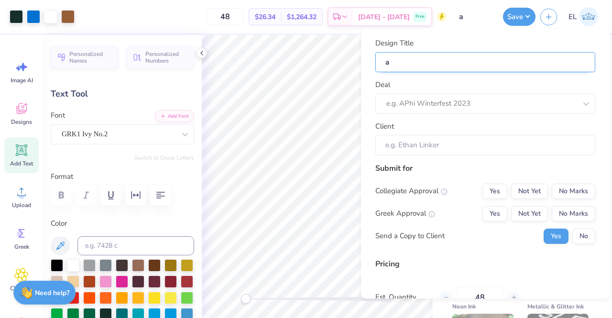
type input "ak"
type input "akp"
type input "akps"
type input "akpsi"
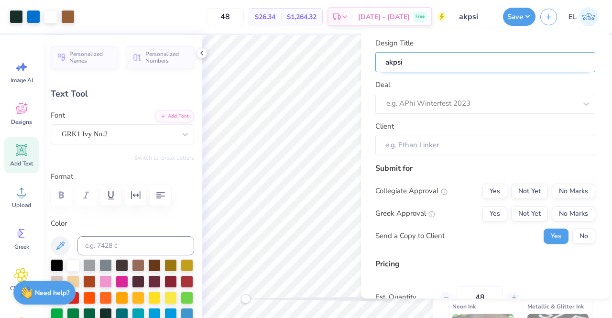
type input "akpsi"
type input "akpsi o"
type input "akpsi ou"
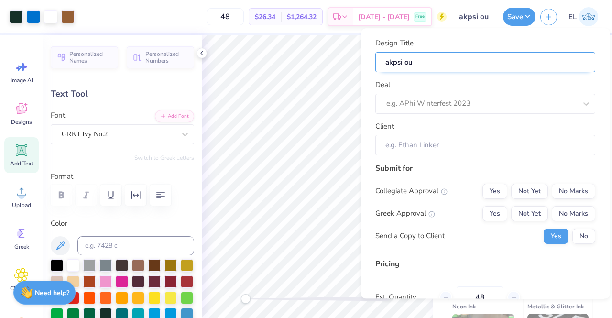
type input "akpsi out"
type input "akpsi outr"
type input "akpsi outre"
type input "akpsi outrea"
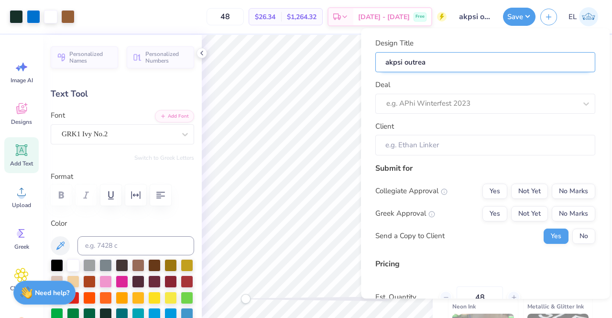
type input "akpsi outreac"
type input "akpsi outreach"
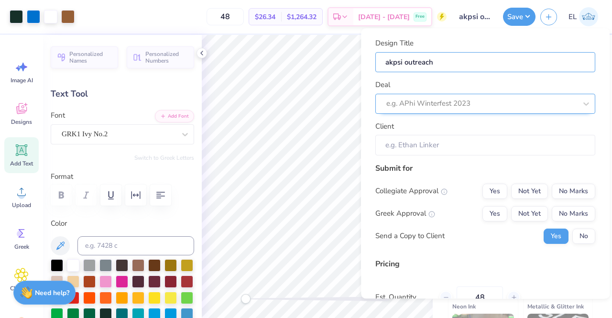
type input "akpsi outreach"
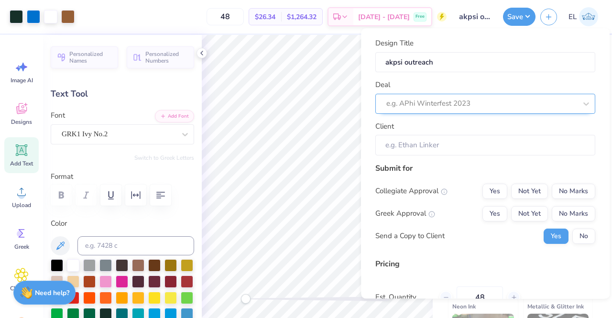
click at [463, 105] on div at bounding box center [481, 104] width 190 height 13
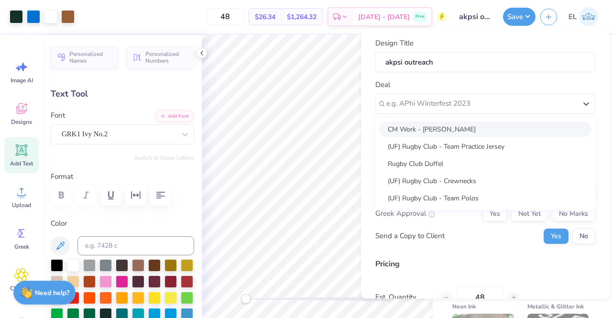
click at [446, 133] on div "CM Work - Eric Liu" at bounding box center [485, 129] width 212 height 16
type input "Campus Manager"
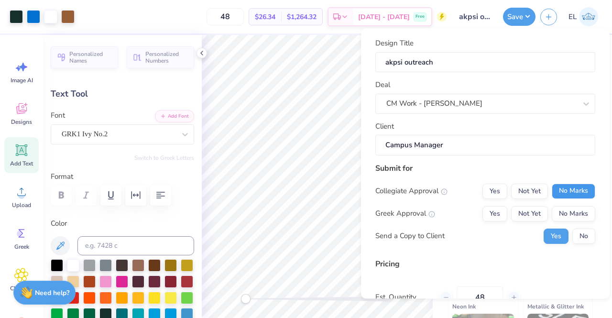
click at [569, 192] on button "No Marks" at bounding box center [574, 191] width 44 height 15
click at [567, 206] on button "No Marks" at bounding box center [574, 213] width 44 height 15
click at [587, 233] on button "No" at bounding box center [583, 236] width 23 height 15
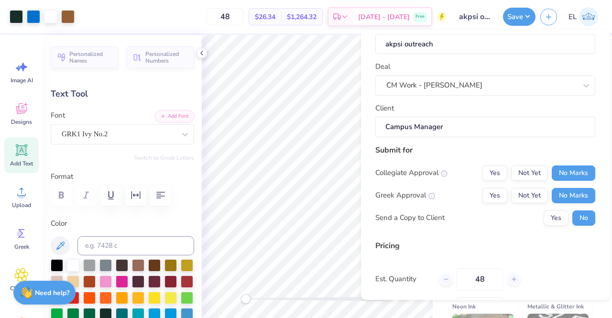
scroll to position [20, 0]
click at [489, 199] on button "Yes" at bounding box center [495, 194] width 25 height 15
click at [570, 197] on button "No Marks" at bounding box center [574, 194] width 44 height 15
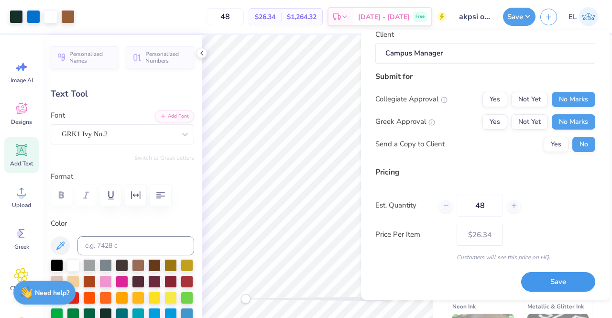
click at [555, 280] on button "Save" at bounding box center [558, 282] width 74 height 20
type input "– –"
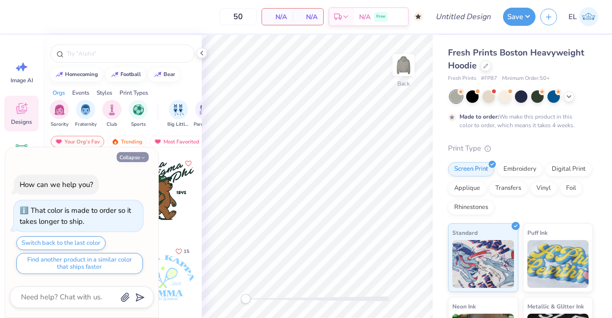
click at [123, 156] on button "Collapse" at bounding box center [133, 157] width 32 height 10
type textarea "x"
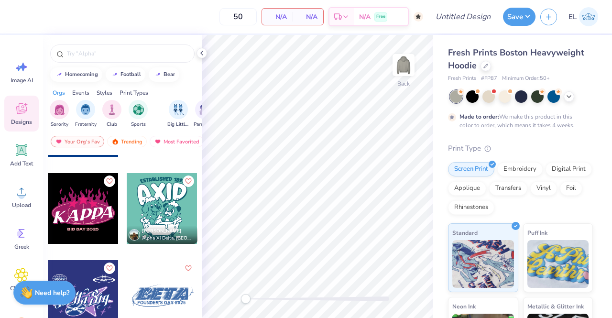
scroll to position [305, 0]
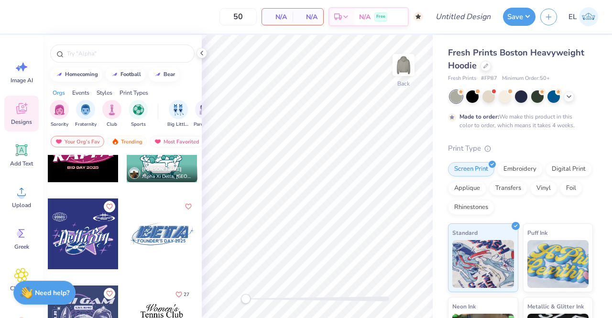
click at [155, 230] on div at bounding box center [162, 233] width 71 height 71
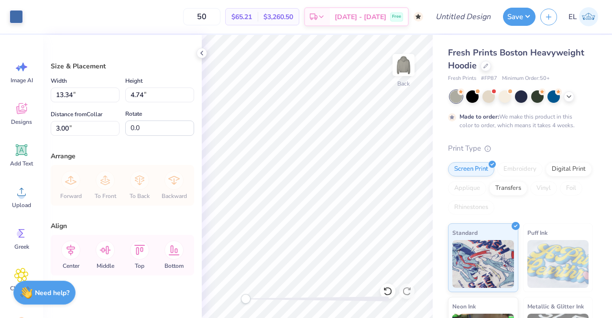
type input "13.34"
type input "4.74"
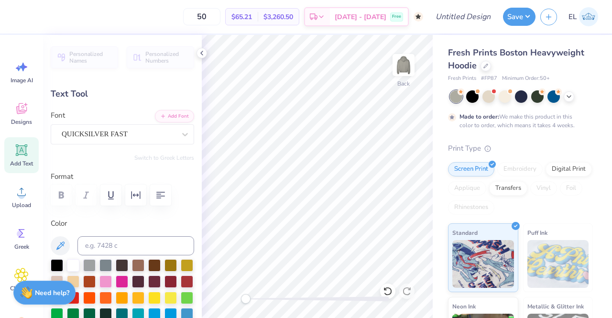
scroll to position [8, 1]
type textarea "AKPSI"
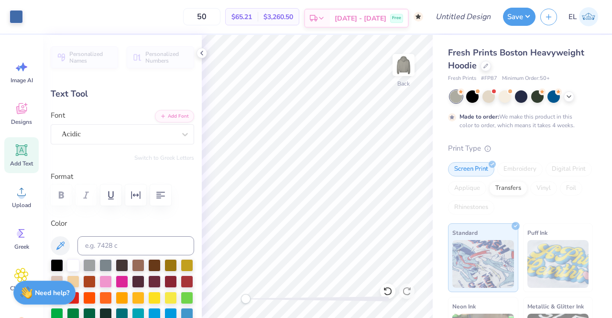
type input "10.13"
type input "0.82"
type input "6.43"
type textarea "ALPHA PHI 2025"
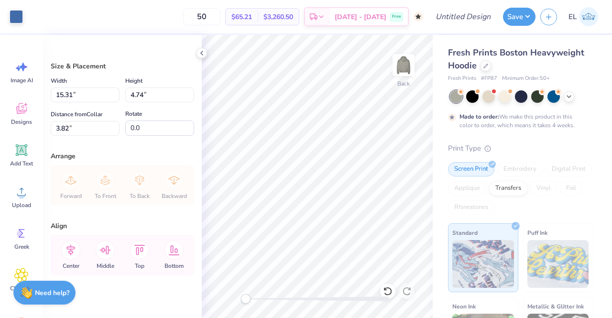
type input "3.82"
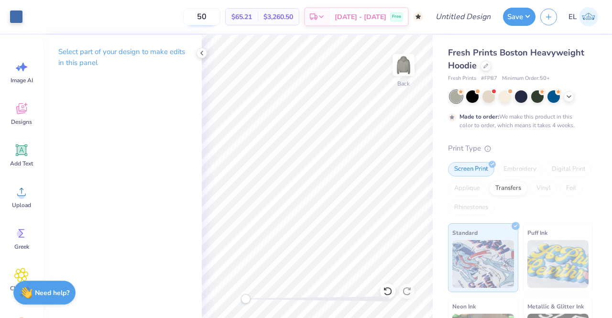
click at [216, 18] on input "50" at bounding box center [201, 16] width 37 height 17
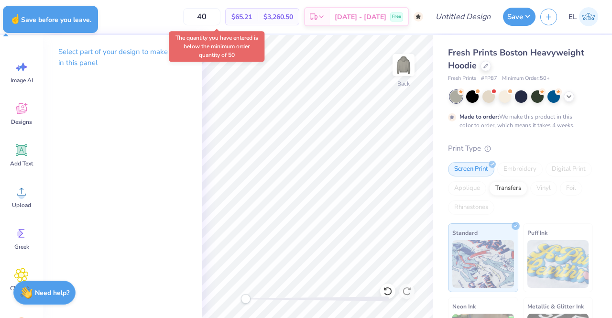
type input "50"
